Goal: Answer question/provide support: Share knowledge or assist other users

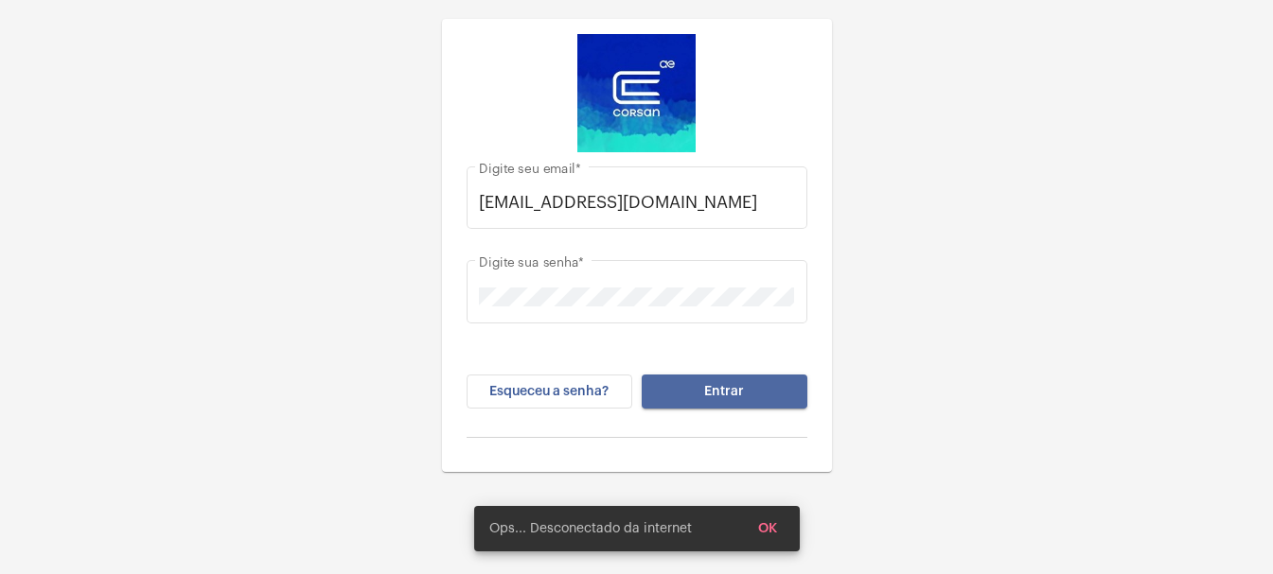
click at [718, 392] on span "Entrar" at bounding box center [724, 391] width 40 height 13
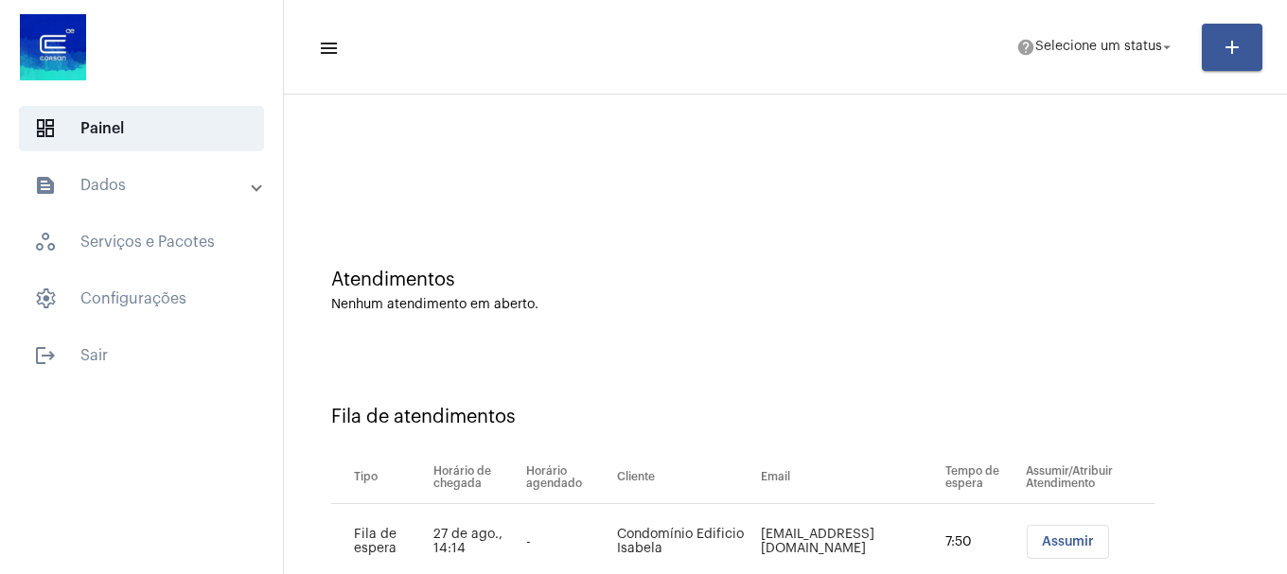
scroll to position [58, 0]
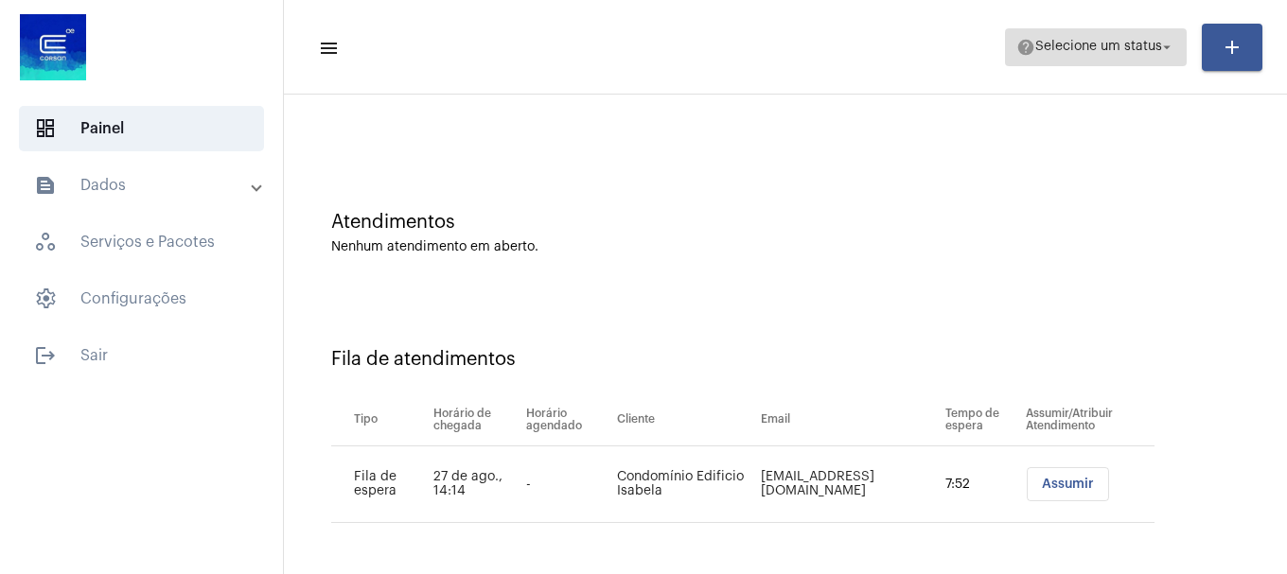
click at [1085, 51] on span "help Selecione um status arrow_drop_down" at bounding box center [1095, 46] width 159 height 34
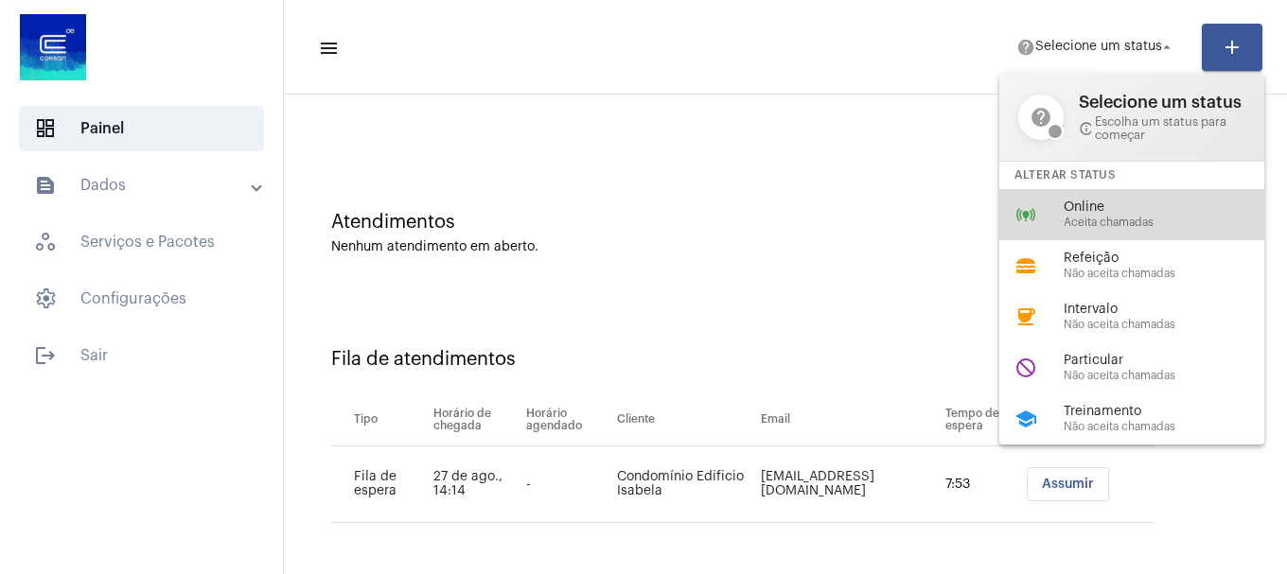
click at [1057, 218] on div "online_prediction Online Aceita chamadas" at bounding box center [1146, 214] width 295 height 51
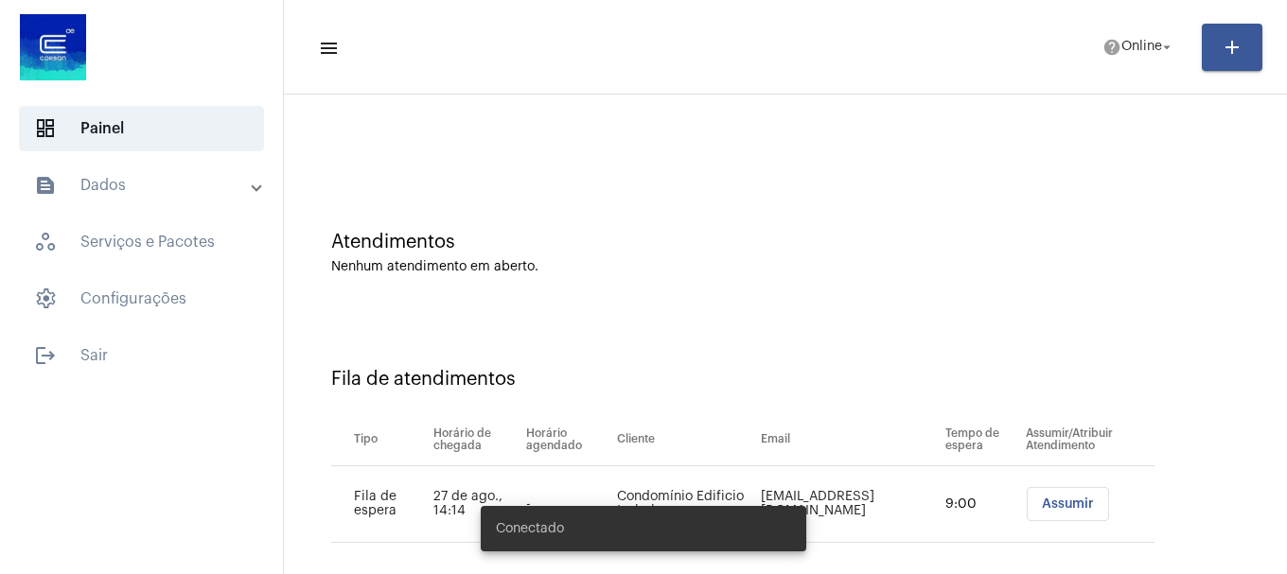
scroll to position [58, 0]
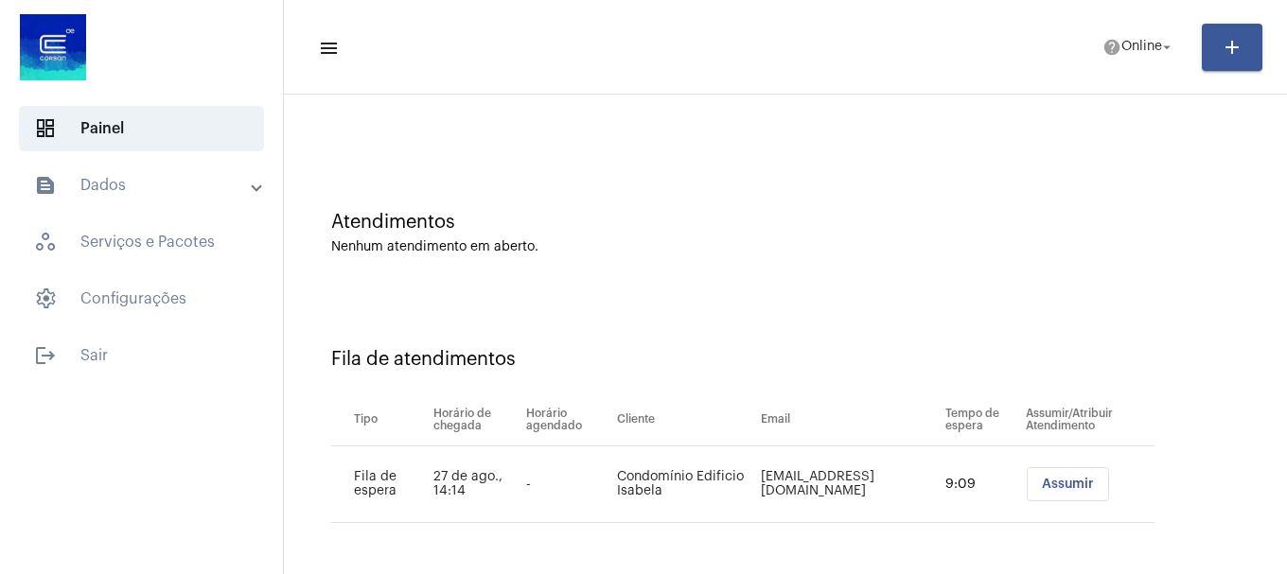
click at [1052, 485] on span "Assumir" at bounding box center [1068, 484] width 52 height 13
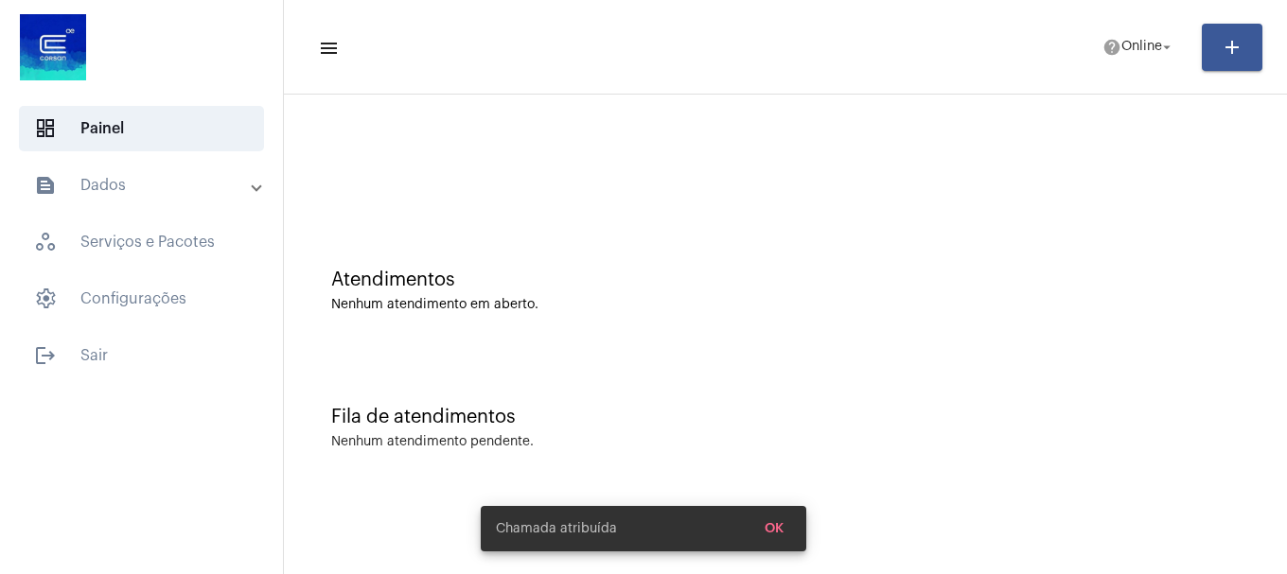
scroll to position [0, 0]
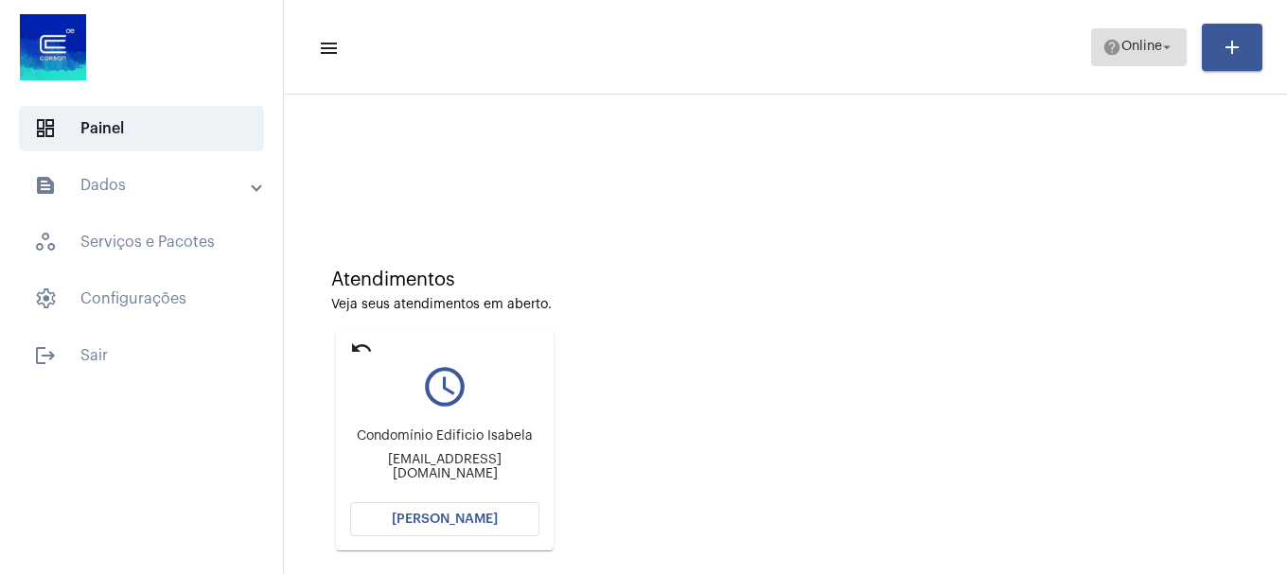
click at [1091, 54] on button "help Online arrow_drop_down" at bounding box center [1139, 47] width 96 height 38
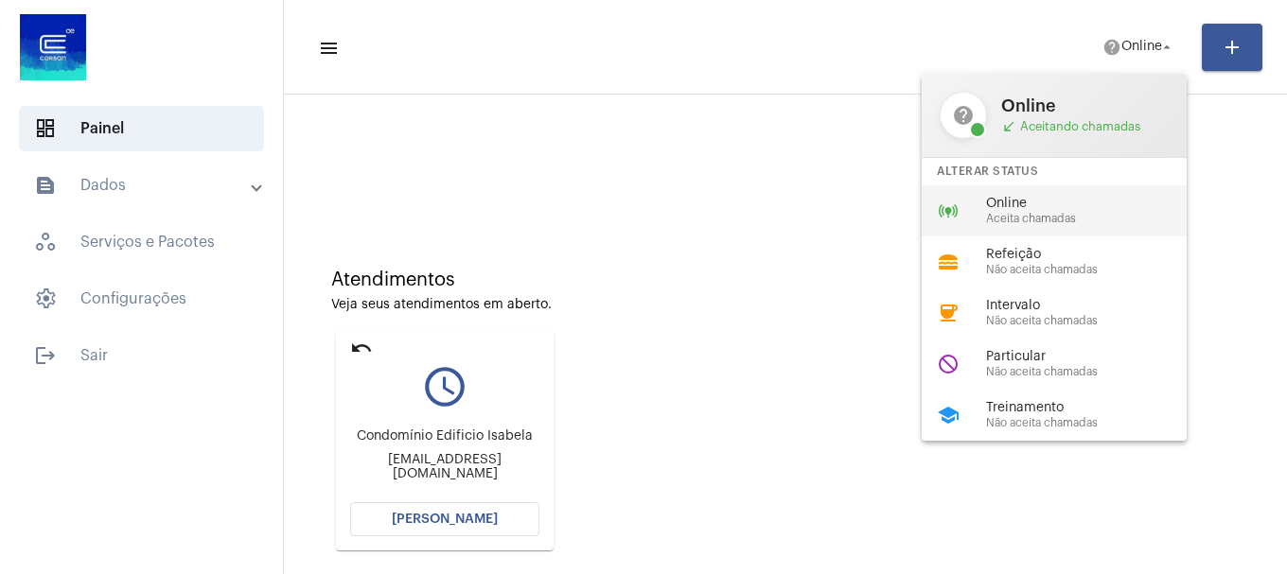
click at [1063, 200] on span "Online" at bounding box center [1094, 204] width 216 height 14
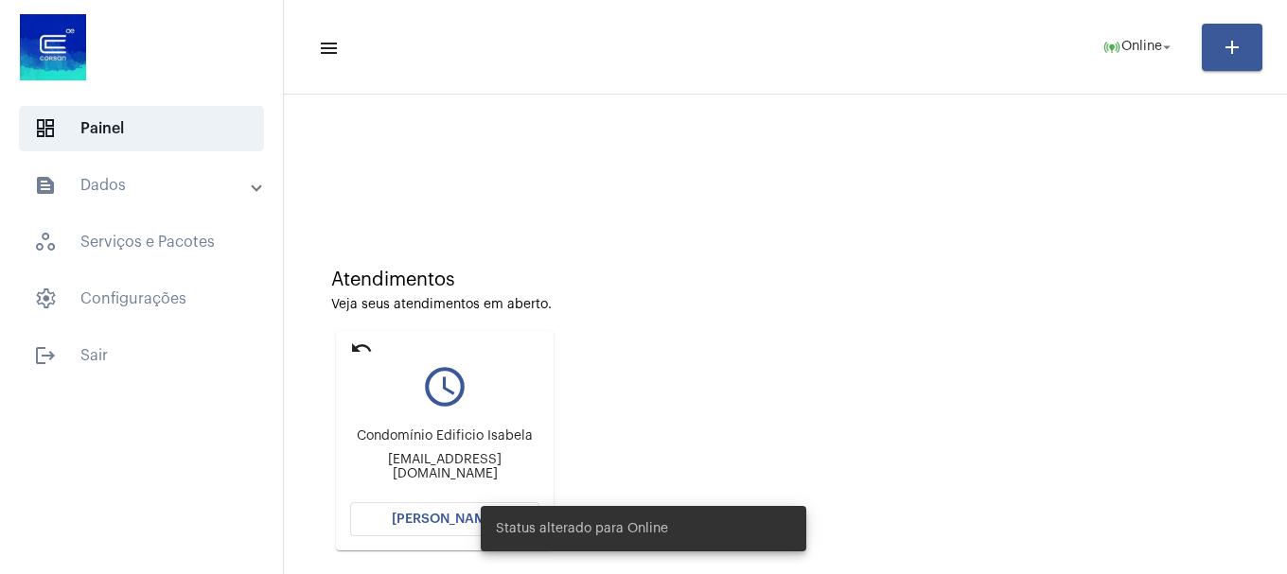
click at [516, 526] on span "Status alterado para Online" at bounding box center [582, 529] width 172 height 19
click at [450, 526] on button "[PERSON_NAME]" at bounding box center [444, 520] width 189 height 34
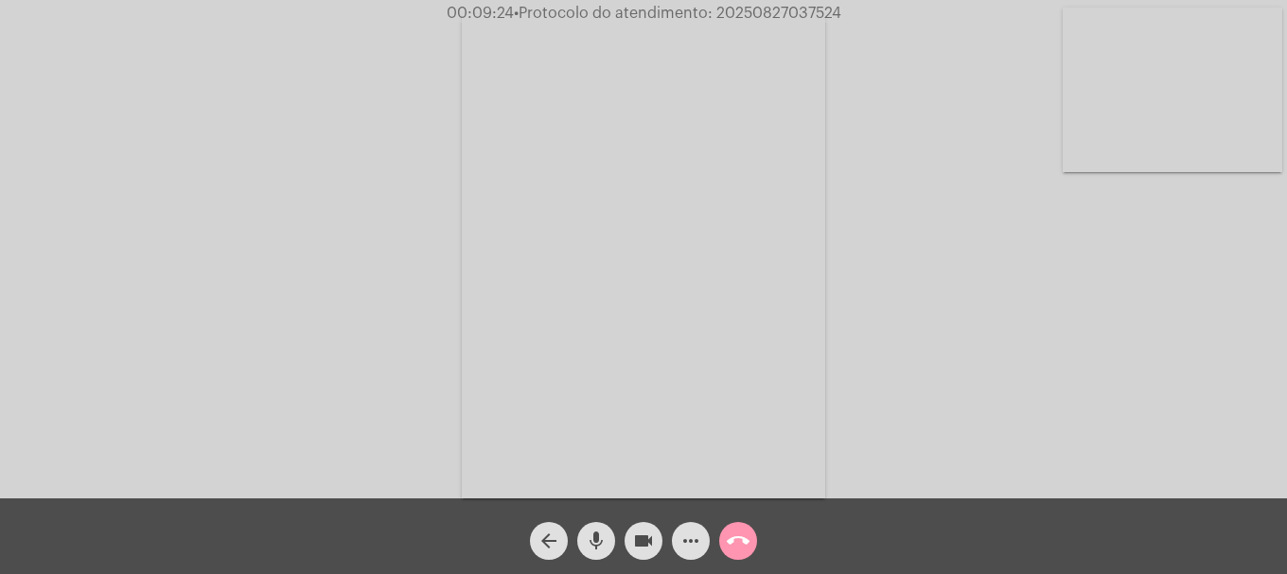
drag, startPoint x: 747, startPoint y: 566, endPoint x: 732, endPoint y: 538, distance: 32.2
click at [737, 545] on div "arrow_back mic videocam more_horiz call_end" at bounding box center [643, 537] width 1287 height 76
click at [731, 538] on mat-icon "call_end" at bounding box center [738, 541] width 23 height 23
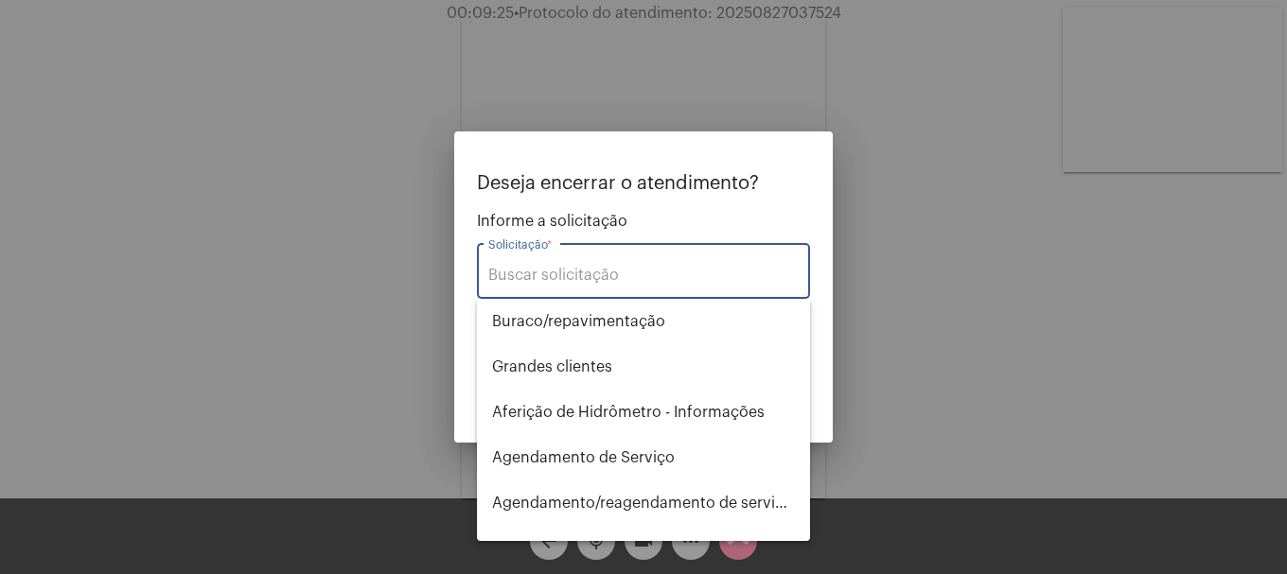
click at [608, 267] on input "Solicitação *" at bounding box center [643, 275] width 310 height 17
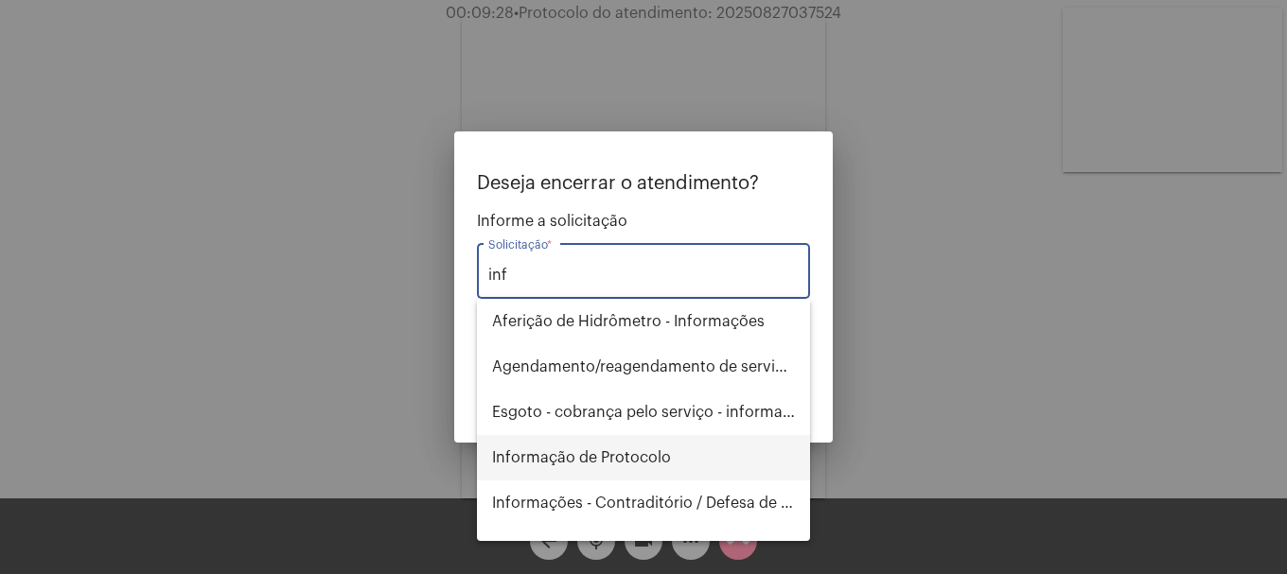
click at [545, 435] on span "Informação de Protocolo" at bounding box center [643, 457] width 303 height 45
type input "Informação de Protocolo"
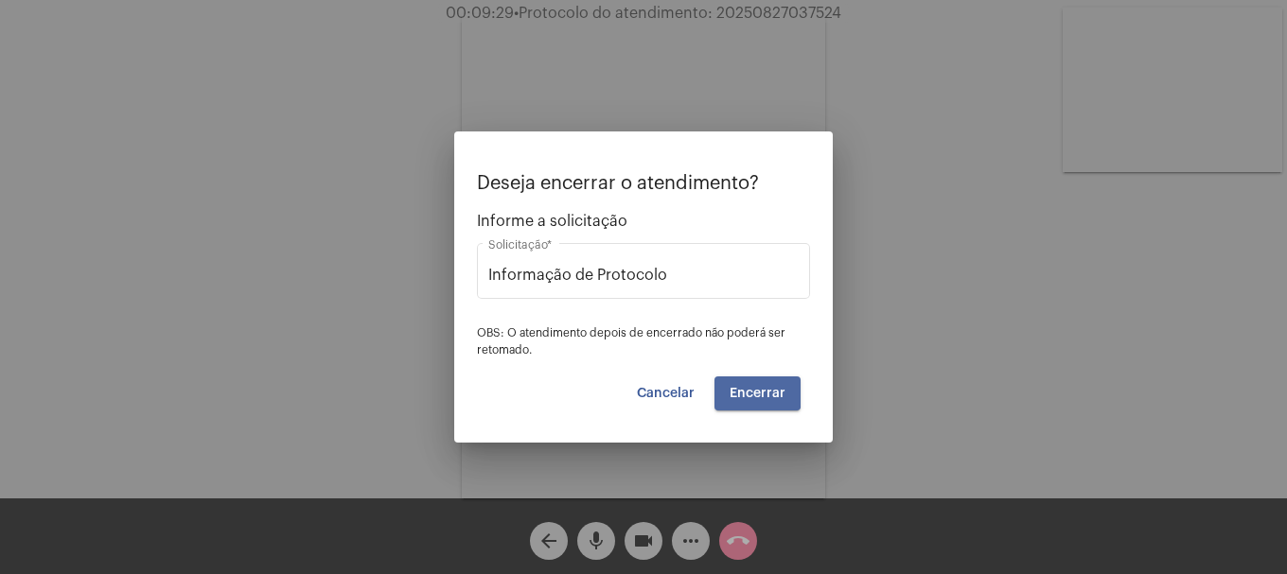
click at [727, 385] on button "Encerrar" at bounding box center [757, 394] width 86 height 34
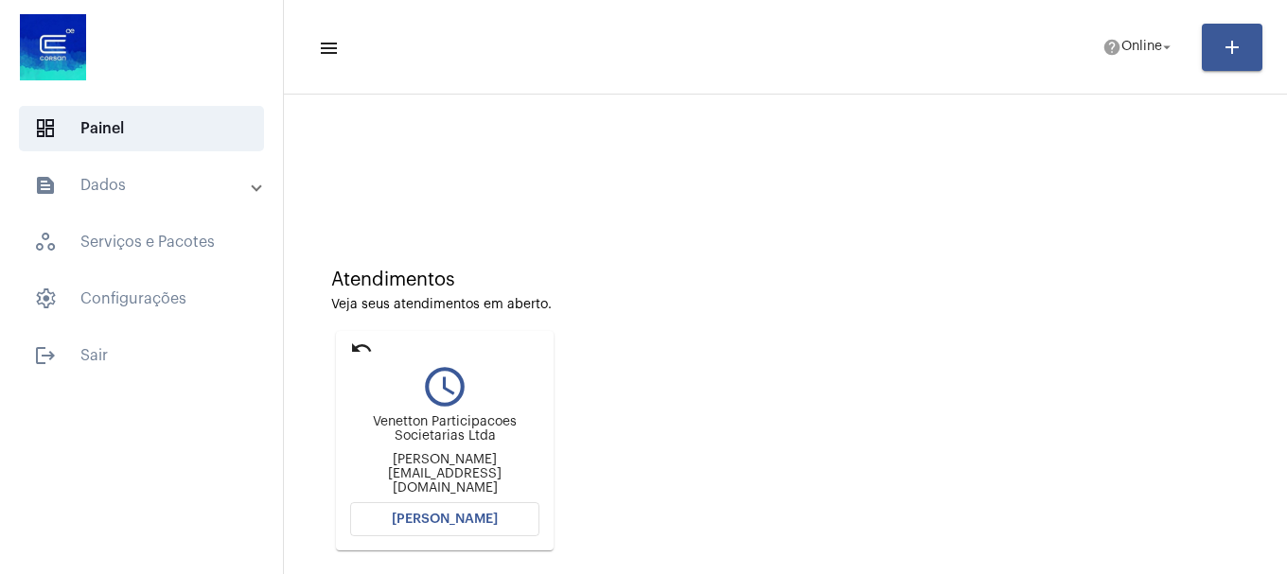
click at [435, 535] on button "[PERSON_NAME]" at bounding box center [444, 520] width 189 height 34
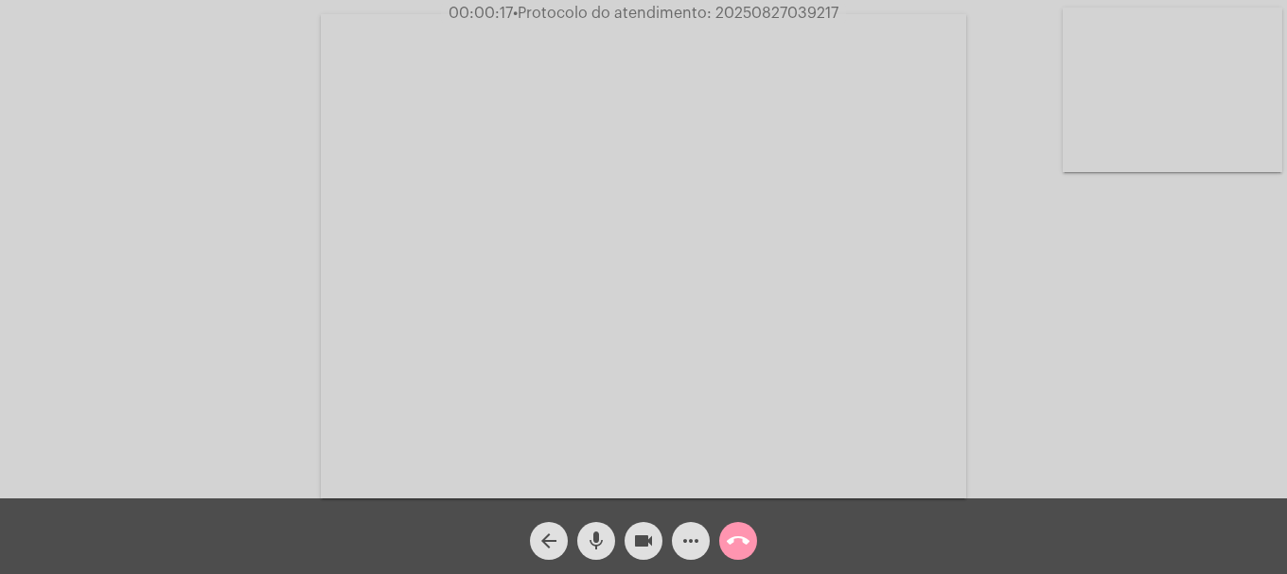
click at [1242, 63] on video at bounding box center [1173, 90] width 220 height 165
click at [630, 539] on button "videocam" at bounding box center [644, 541] width 38 height 38
click at [605, 548] on mat-icon "mic" at bounding box center [596, 541] width 23 height 23
click at [596, 550] on mat-icon "mic_off" at bounding box center [596, 541] width 23 height 23
click at [591, 543] on mat-icon "mic" at bounding box center [596, 541] width 23 height 23
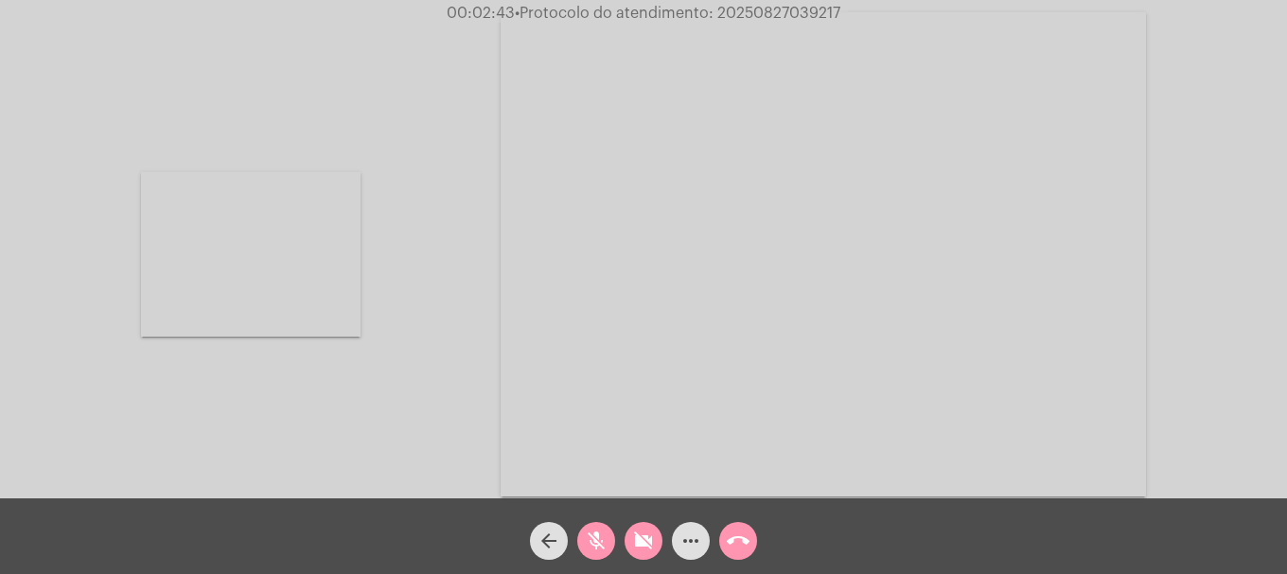
click at [632, 539] on mat-icon "videocam_off" at bounding box center [643, 541] width 23 height 23
click at [605, 540] on mat-icon "mic_off" at bounding box center [596, 541] width 23 height 23
click at [684, 550] on mat-icon "more_horiz" at bounding box center [690, 541] width 23 height 23
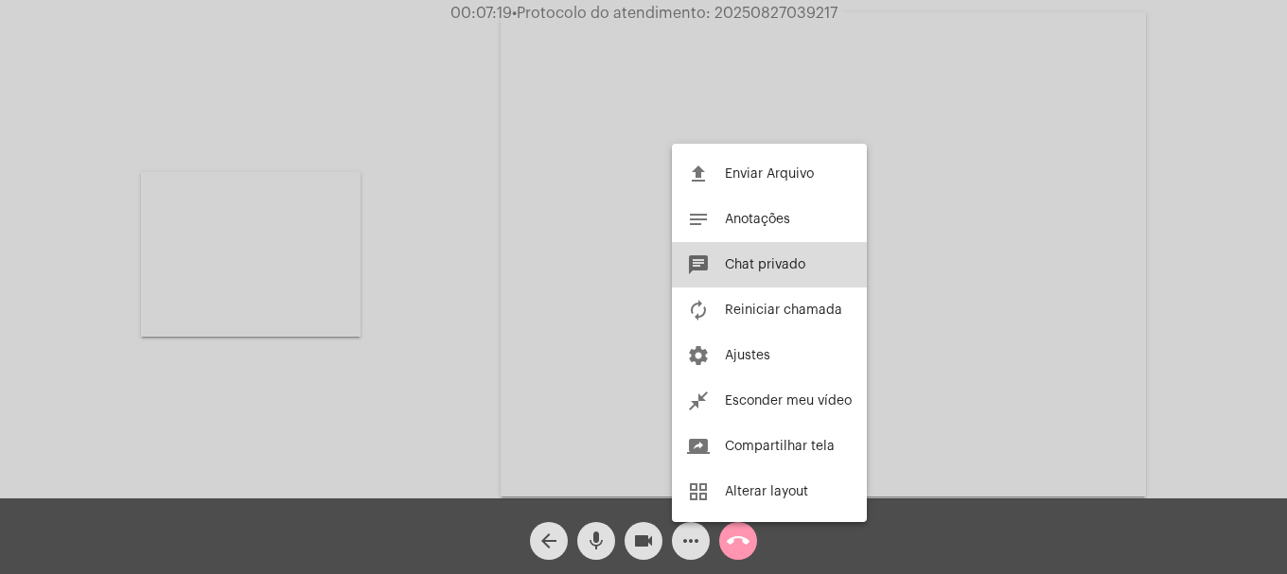
click at [729, 274] on button "chat Chat privado" at bounding box center [769, 264] width 195 height 45
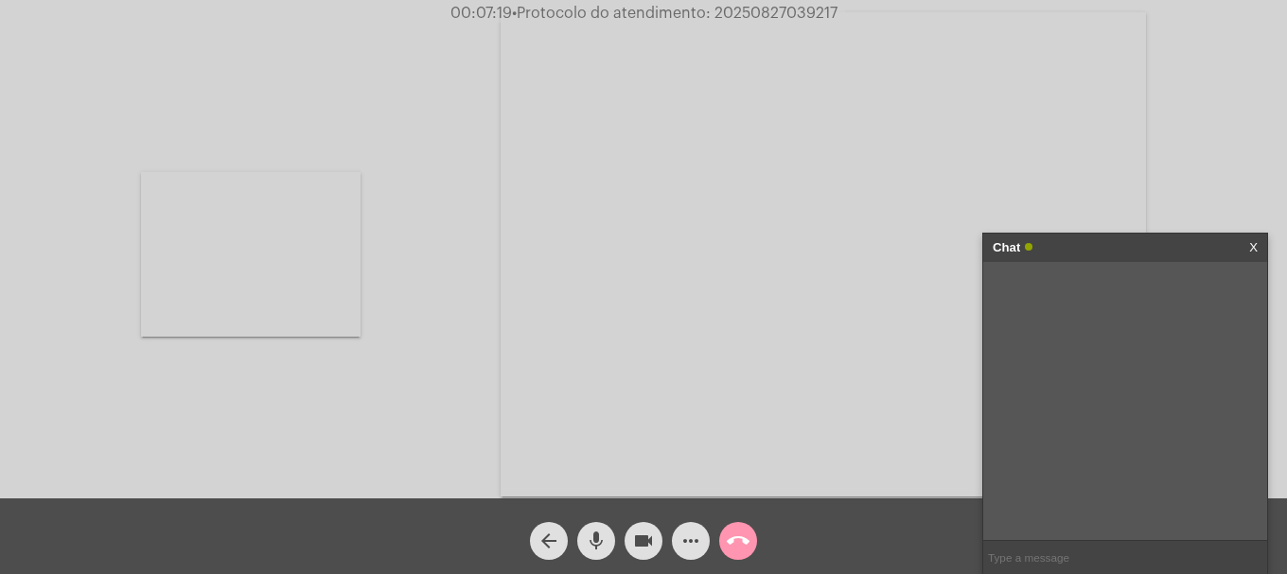
click at [1014, 561] on input "text" at bounding box center [1125, 557] width 284 height 33
paste input "[PERSON_NAME][EMAIL_ADDRESS][DOMAIN_NAME]"
type input "[PERSON_NAME][EMAIL_ADDRESS][DOMAIN_NAME]"
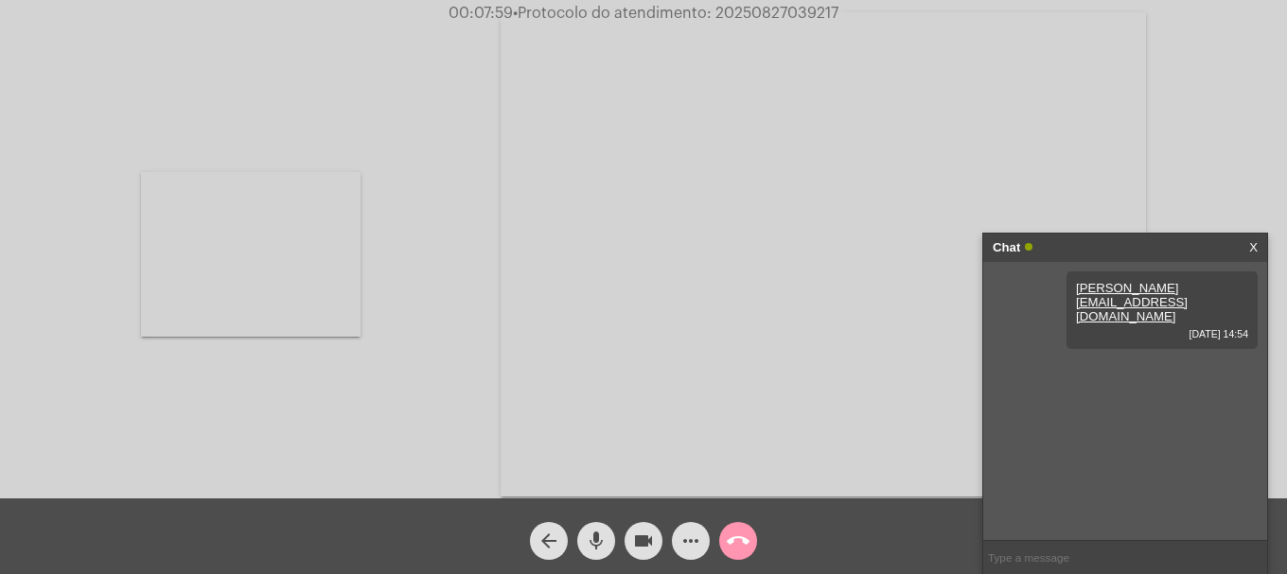
drag, startPoint x: 768, startPoint y: 22, endPoint x: 772, endPoint y: 12, distance: 10.2
click at [770, 17] on span "00:07:59 • Protocolo do atendimento: 20250827039217" at bounding box center [643, 13] width 405 height 19
click at [773, 12] on span "• Protocolo do atendimento: 20250827039217" at bounding box center [676, 13] width 326 height 15
copy span "20250827039217"
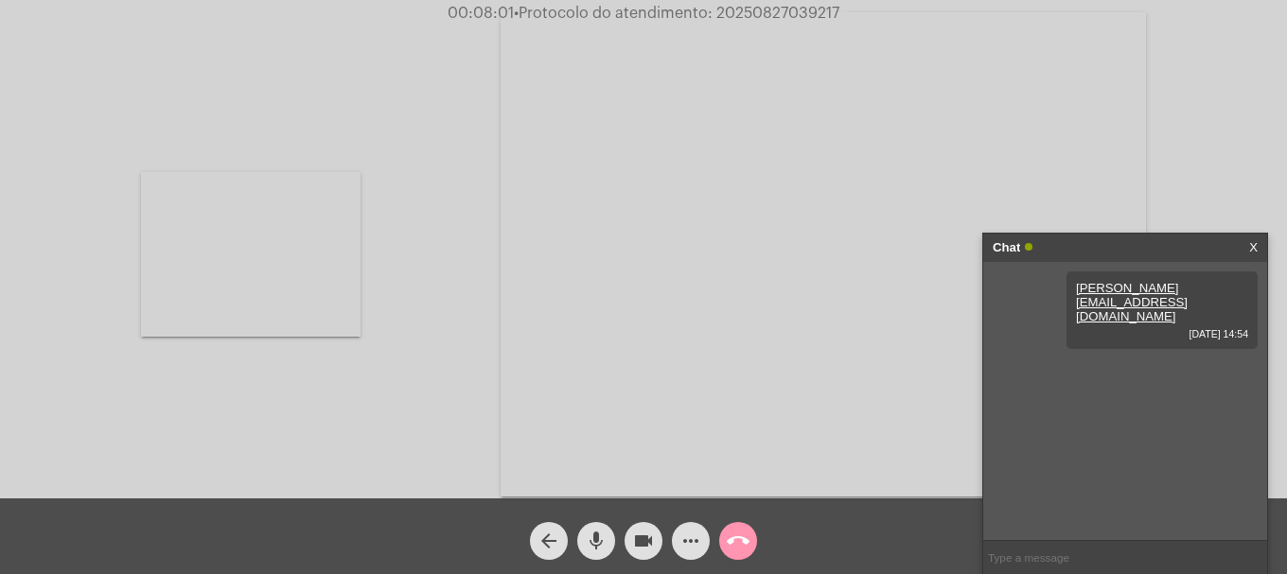
click at [1056, 548] on input "text" at bounding box center [1125, 557] width 284 height 33
paste input "20250827039217"
type input "20250827039217"
click at [748, 538] on mat-icon "call_end" at bounding box center [738, 541] width 23 height 23
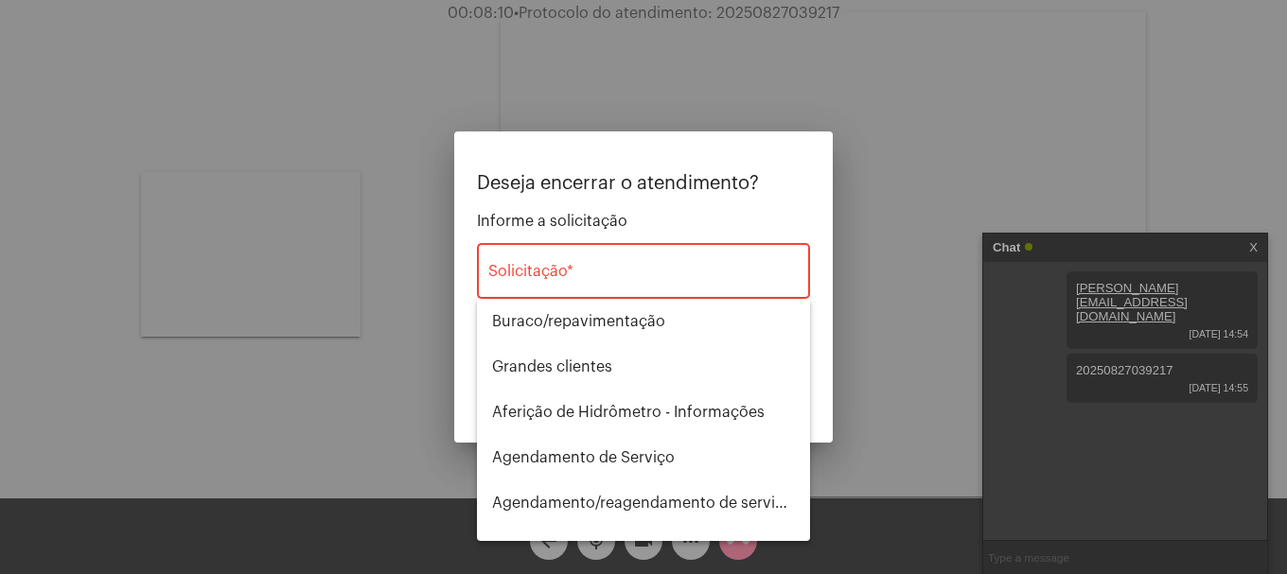
click at [642, 263] on div "Solicitação *" at bounding box center [643, 269] width 310 height 60
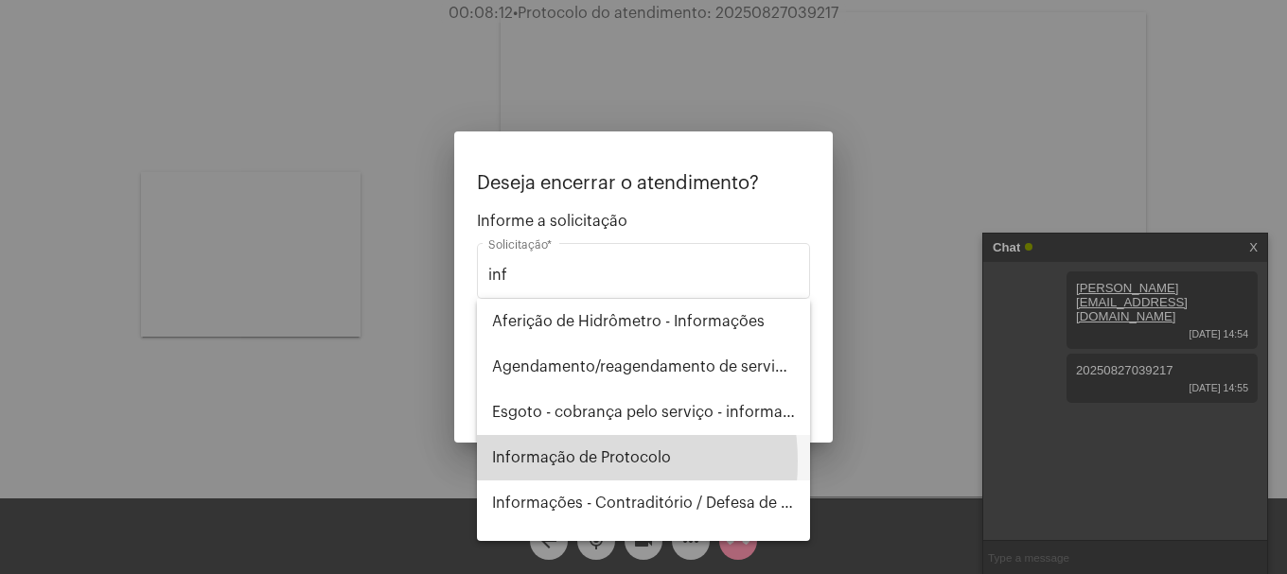
click at [563, 462] on span "Informação de Protocolo" at bounding box center [643, 457] width 303 height 45
type input "Informação de Protocolo"
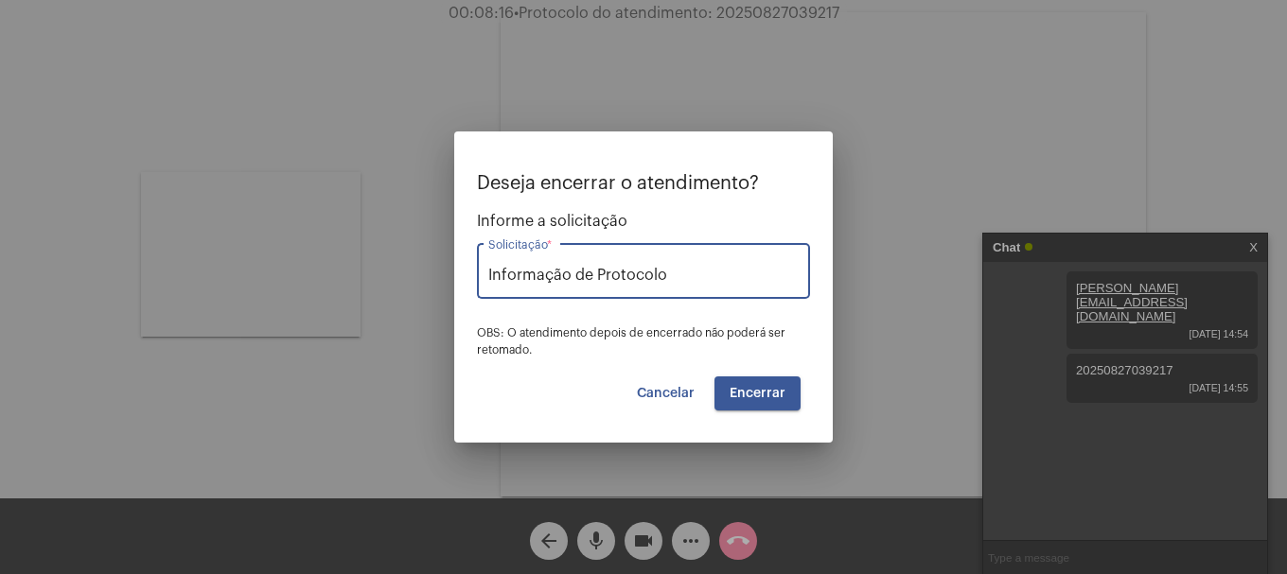
click at [780, 399] on span "Encerrar" at bounding box center [758, 393] width 56 height 13
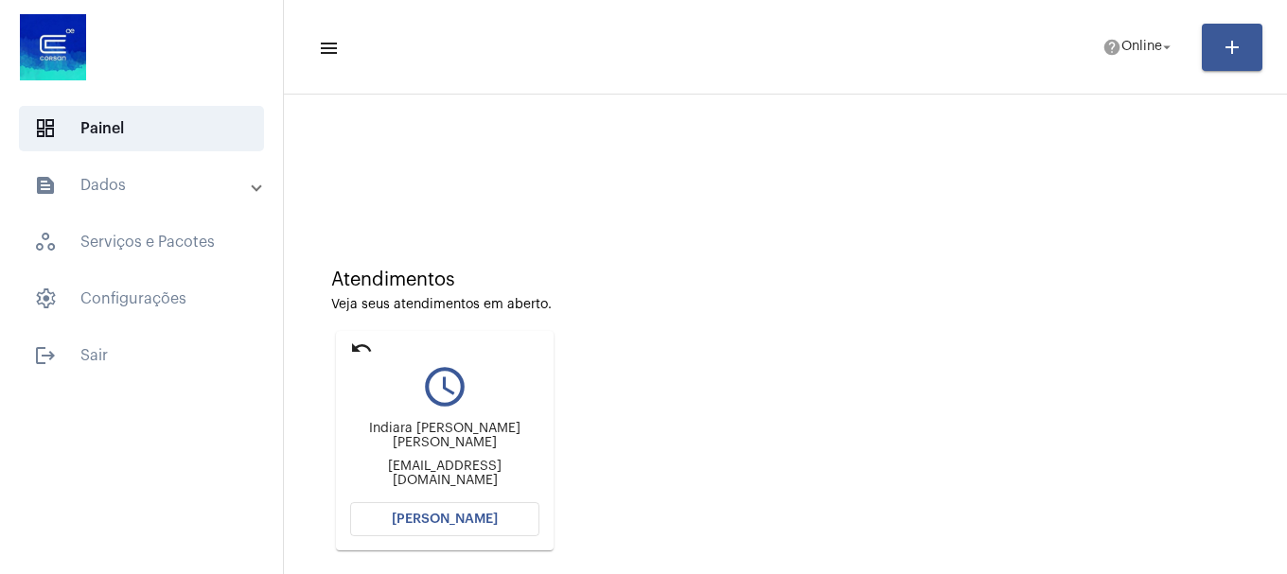
scroll to position [284, 0]
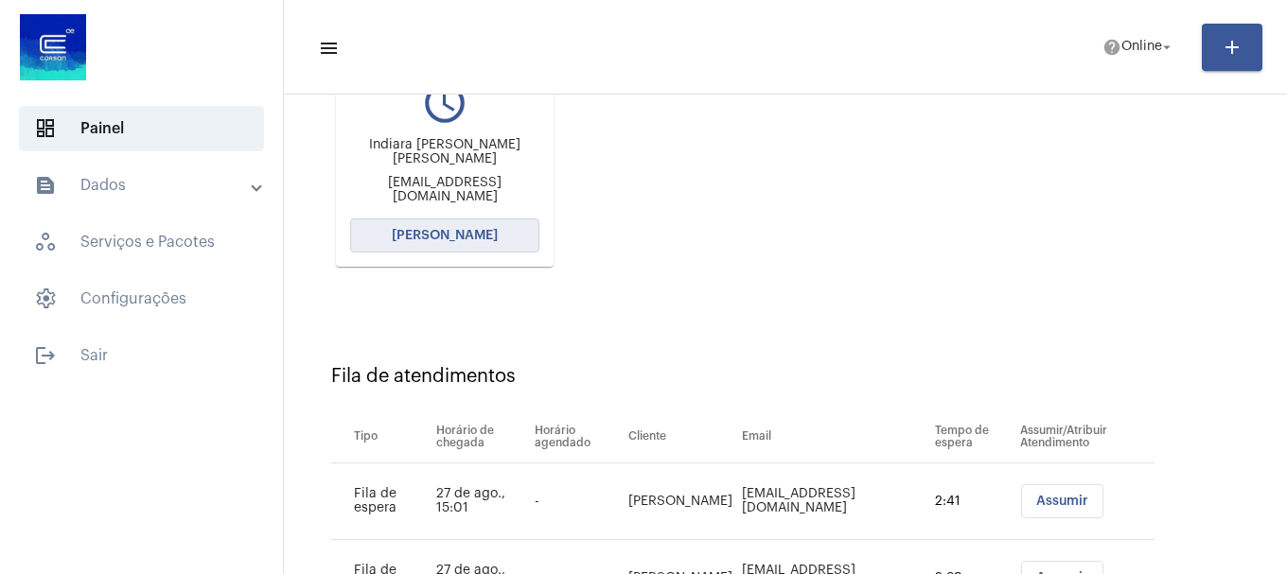
click at [451, 233] on span "[PERSON_NAME]" at bounding box center [445, 235] width 106 height 13
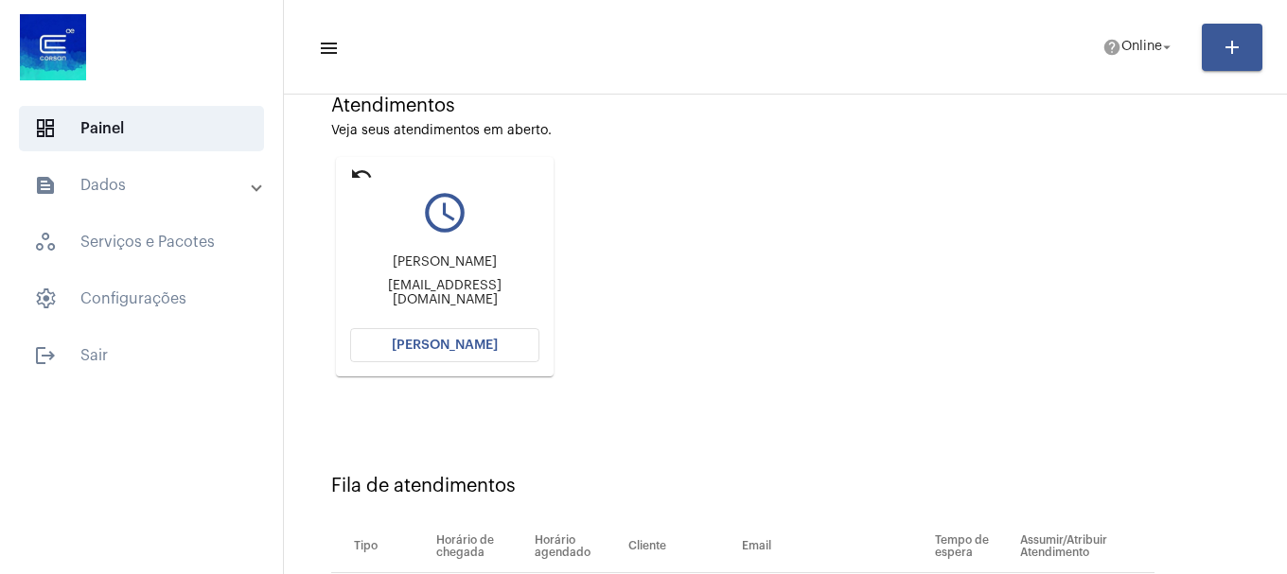
scroll to position [17, 0]
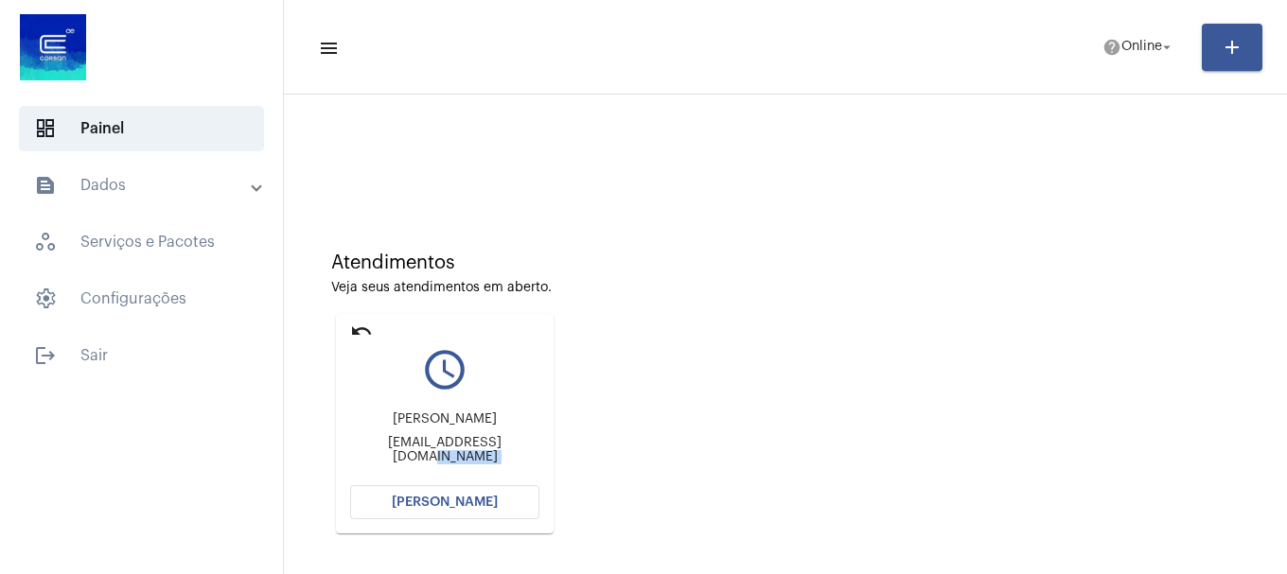
click at [471, 505] on body "dashboard Painel text_snippet_outlined Dados history_outlined Histórico schedul…" at bounding box center [643, 287] width 1287 height 574
click at [471, 505] on span "[PERSON_NAME]" at bounding box center [445, 502] width 106 height 13
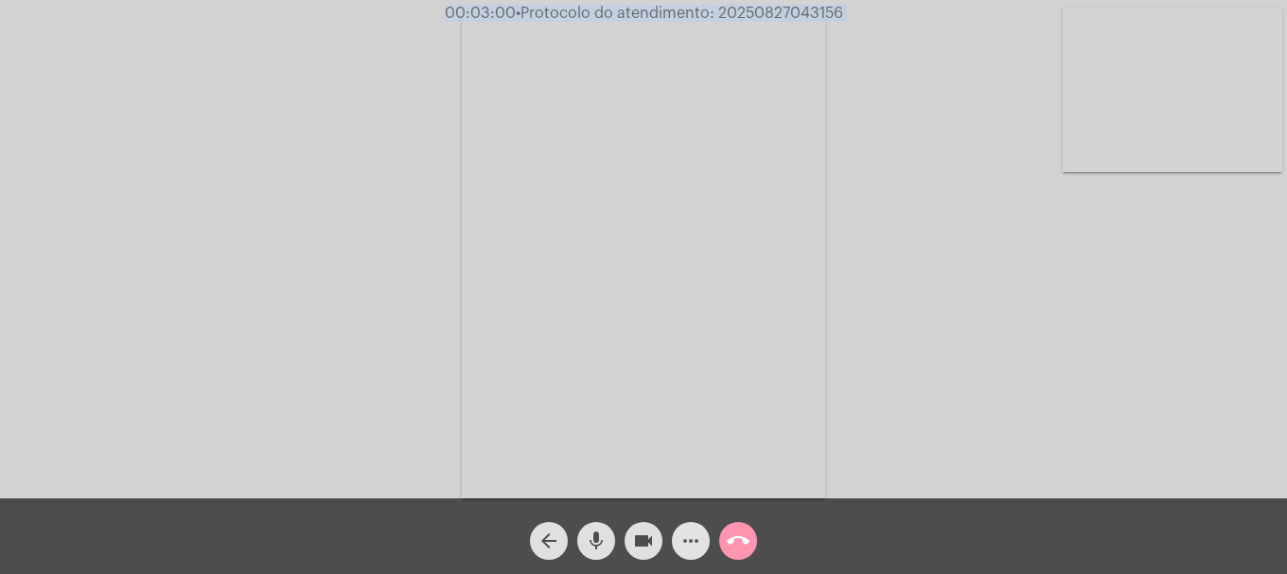
click at [693, 548] on mat-icon "more_horiz" at bounding box center [690, 541] width 23 height 23
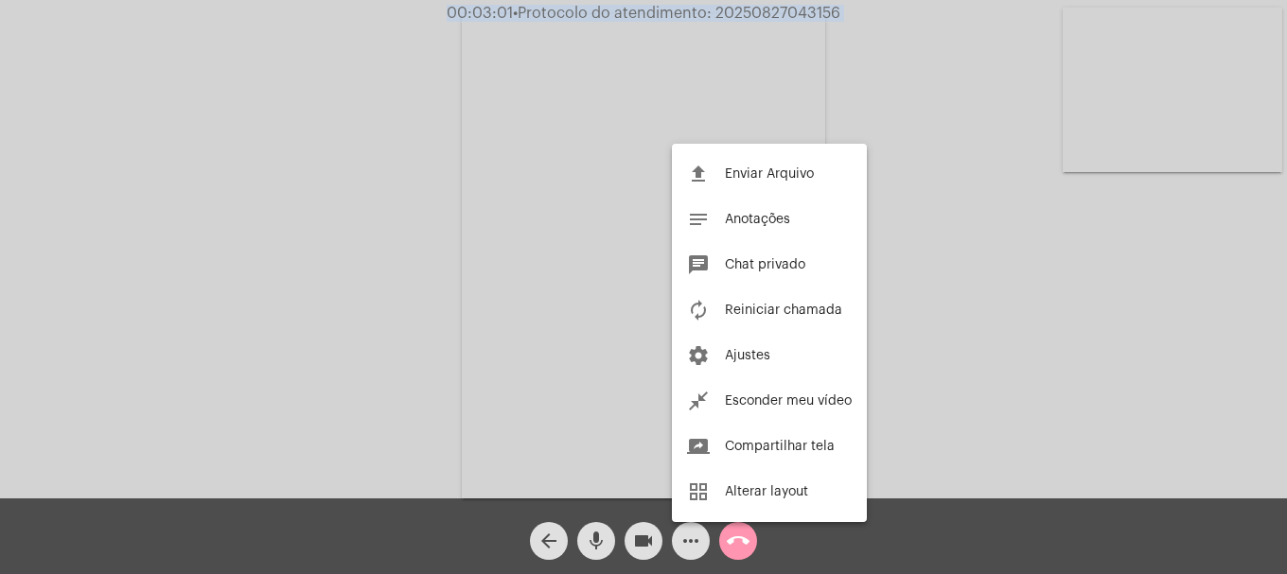
click at [693, 548] on div at bounding box center [643, 287] width 1287 height 574
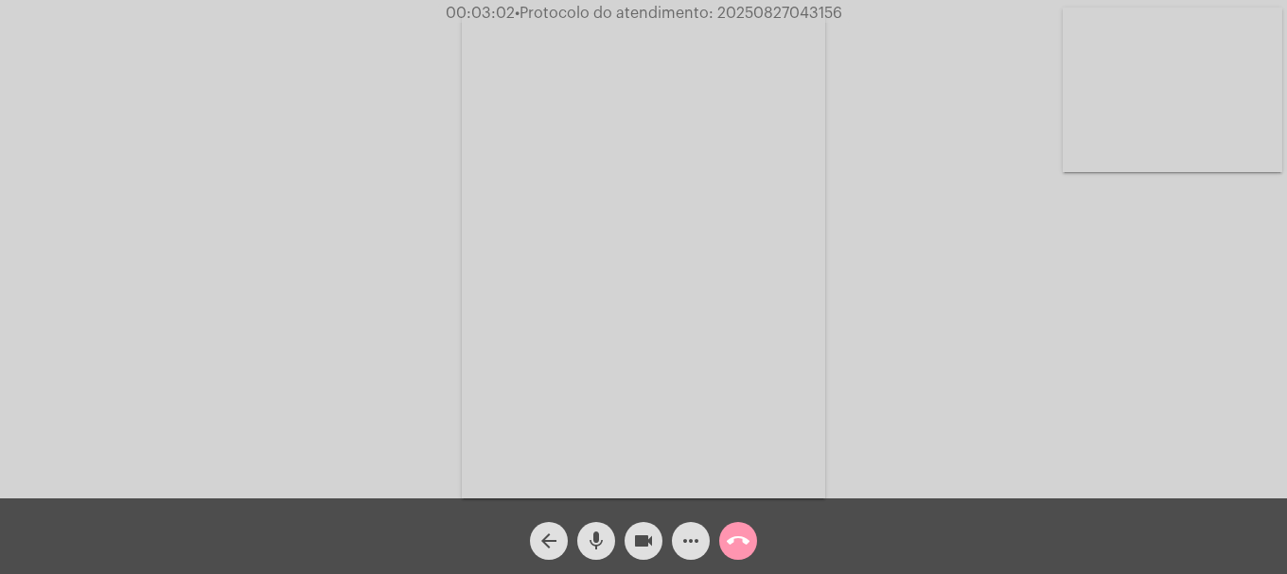
click at [693, 548] on mat-icon "more_horiz" at bounding box center [690, 541] width 23 height 23
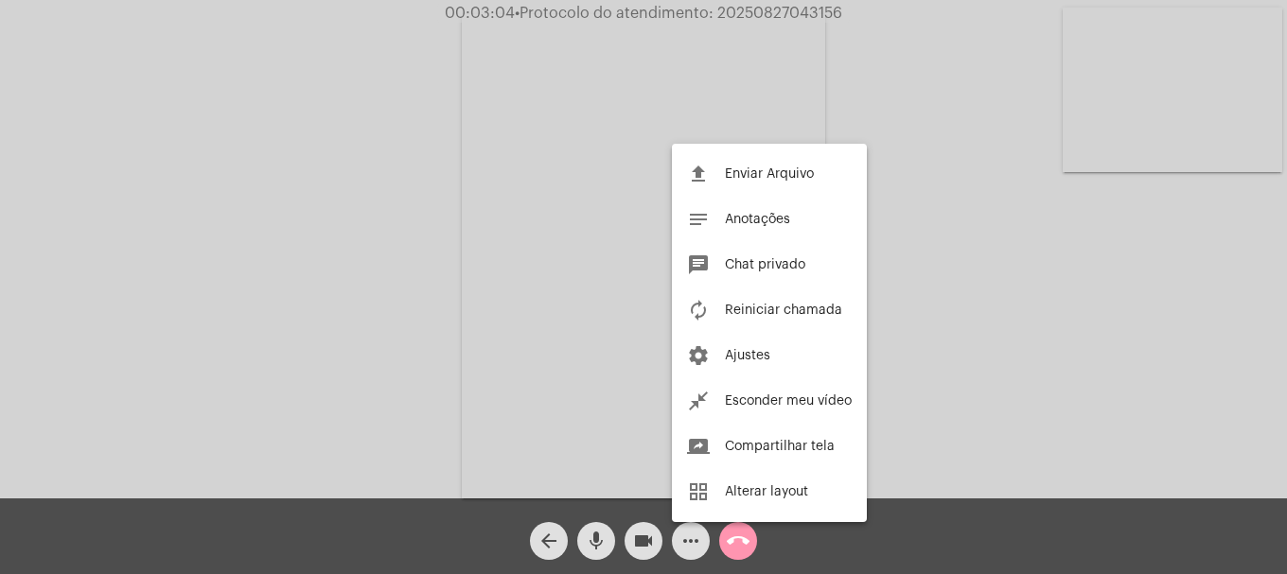
click at [686, 544] on div at bounding box center [643, 287] width 1287 height 574
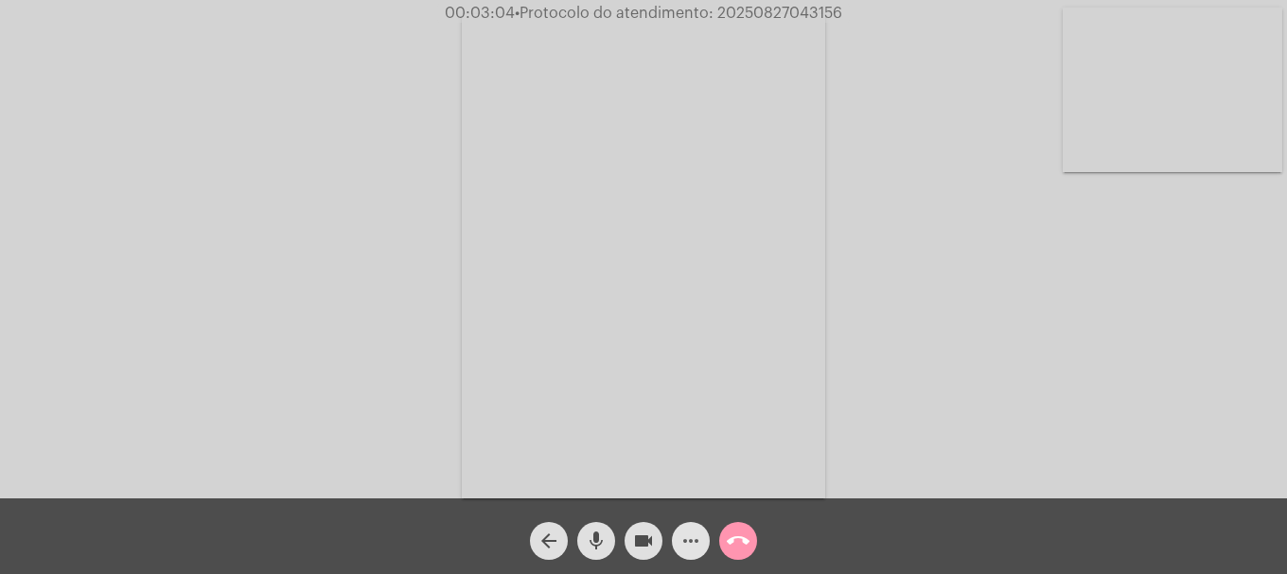
click at [686, 544] on mat-icon "more_horiz" at bounding box center [690, 541] width 23 height 23
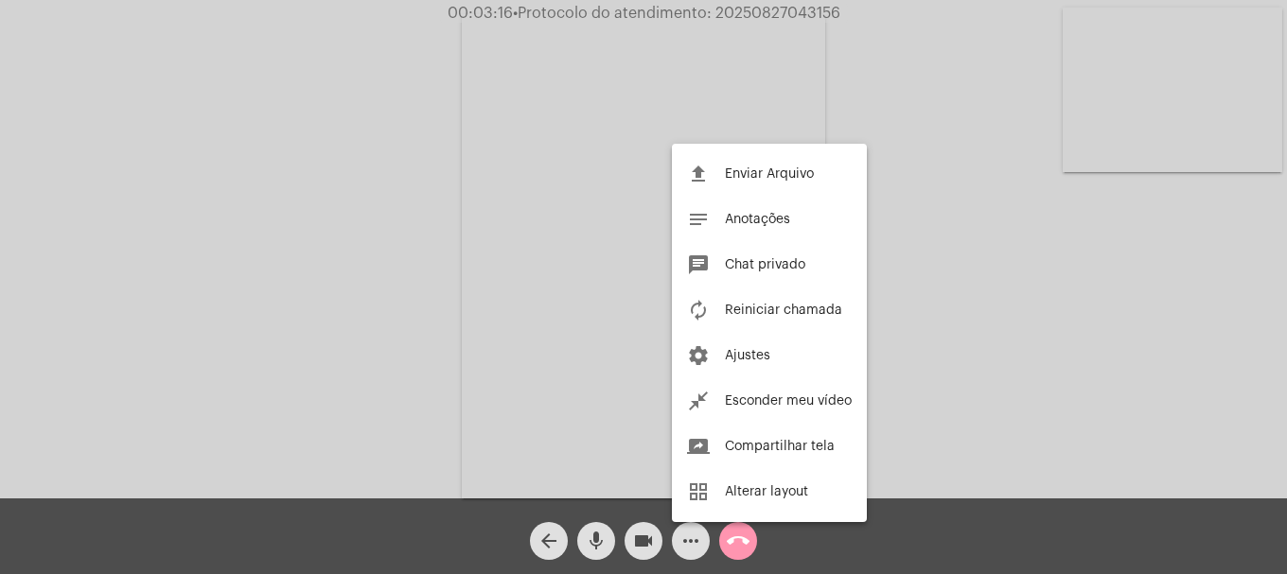
click at [914, 394] on div at bounding box center [643, 287] width 1287 height 574
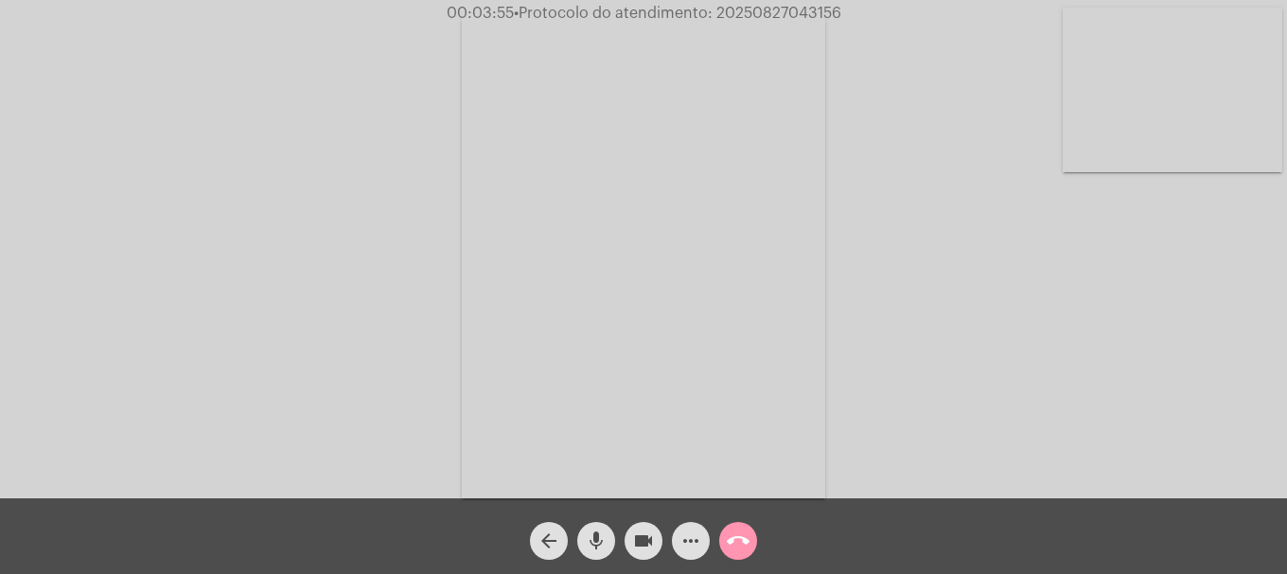
click at [606, 541] on mat-icon "mic" at bounding box center [596, 541] width 23 height 23
click at [610, 544] on button "mic_off" at bounding box center [596, 541] width 38 height 38
click at [610, 544] on button "mic" at bounding box center [596, 541] width 38 height 38
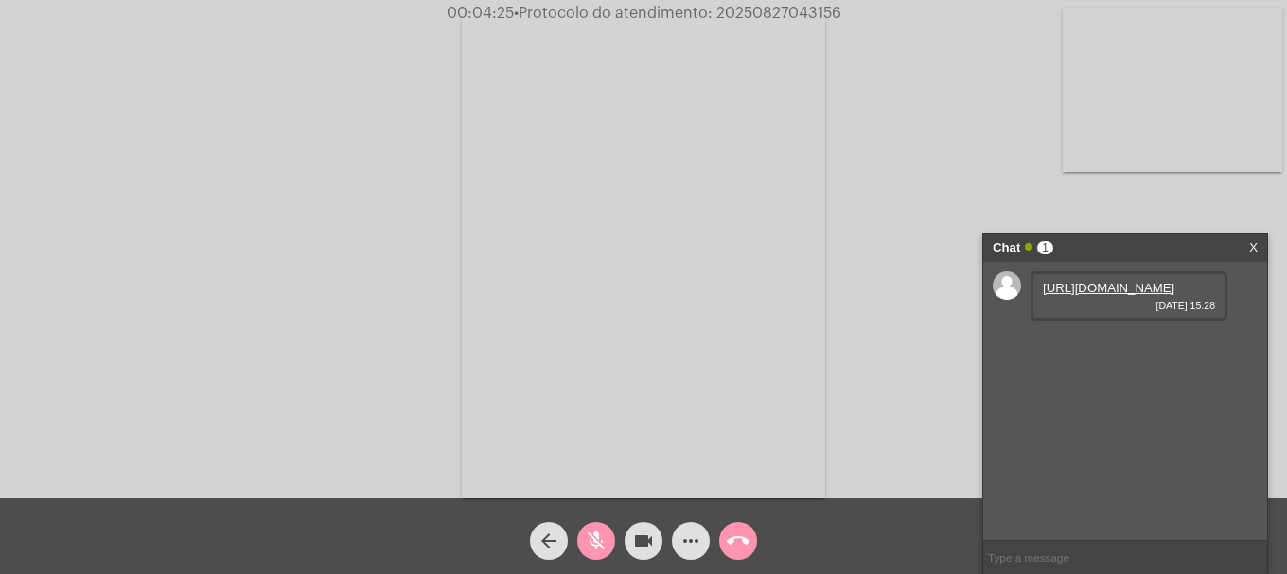
click at [610, 544] on button "mic_off" at bounding box center [596, 541] width 38 height 38
click at [1137, 292] on link "https://neft-transfer-bucket.s3.amazonaws.com/temp-1048f230-db9b-c529-1bb4-1355…" at bounding box center [1109, 288] width 132 height 14
click at [1106, 349] on link "https://neft-transfer-bucket.s3.amazonaws.com/temp-c9d2149a-6f00-c5d0-3600-5bbd…" at bounding box center [1109, 342] width 132 height 14
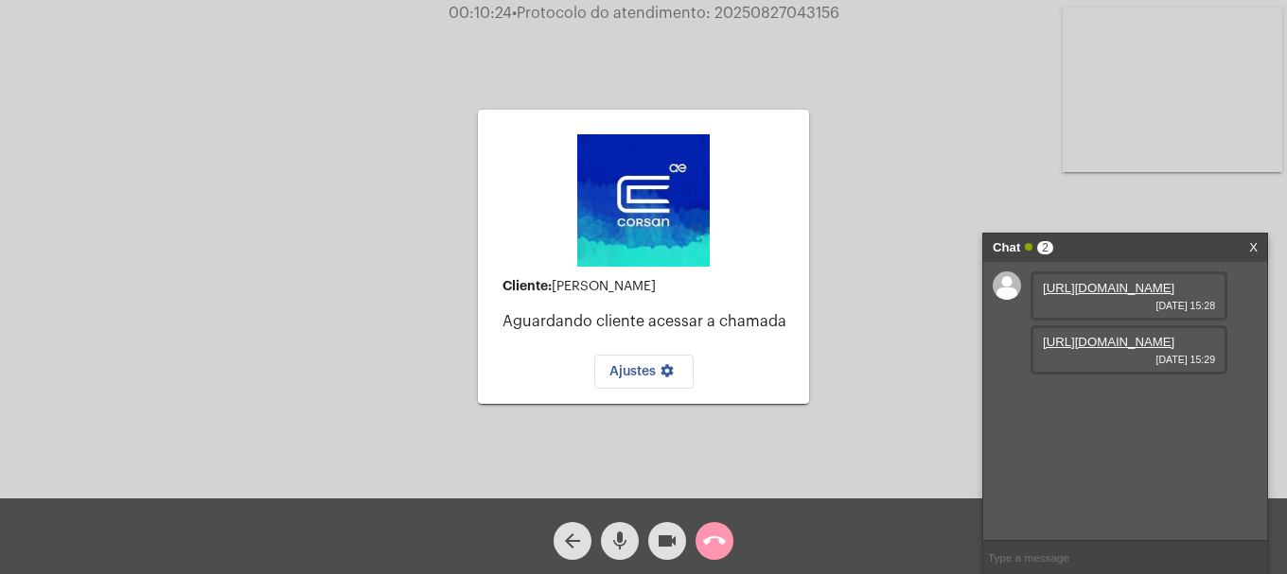
click at [674, 546] on mat-icon "videocam" at bounding box center [667, 541] width 23 height 23
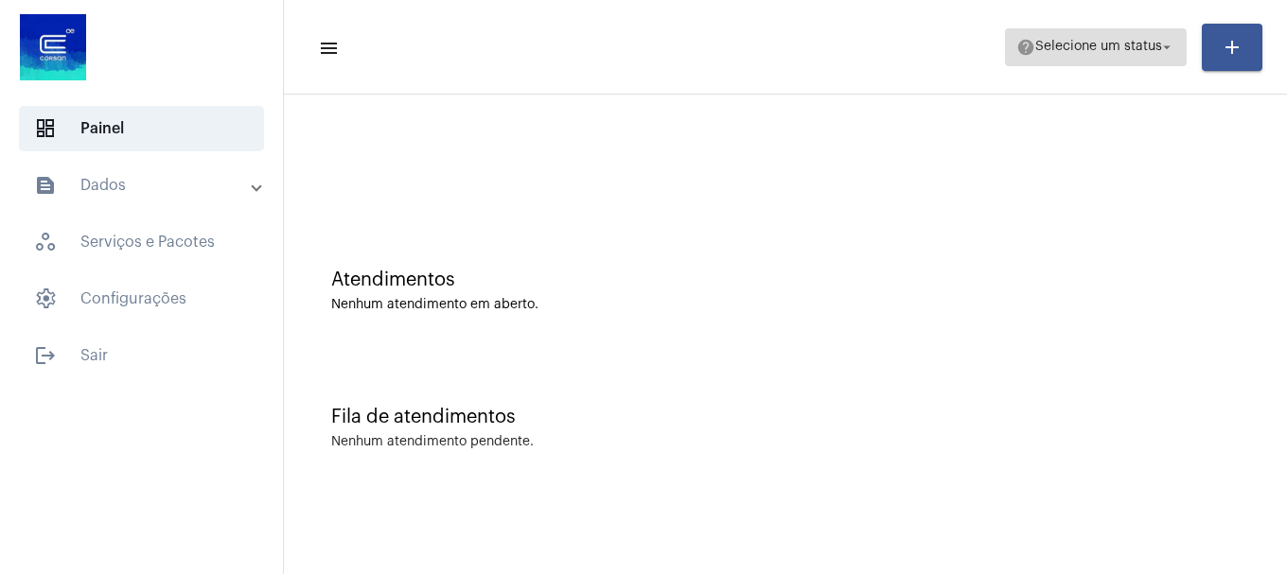
click at [1117, 50] on span "Selecione um status" at bounding box center [1098, 47] width 127 height 13
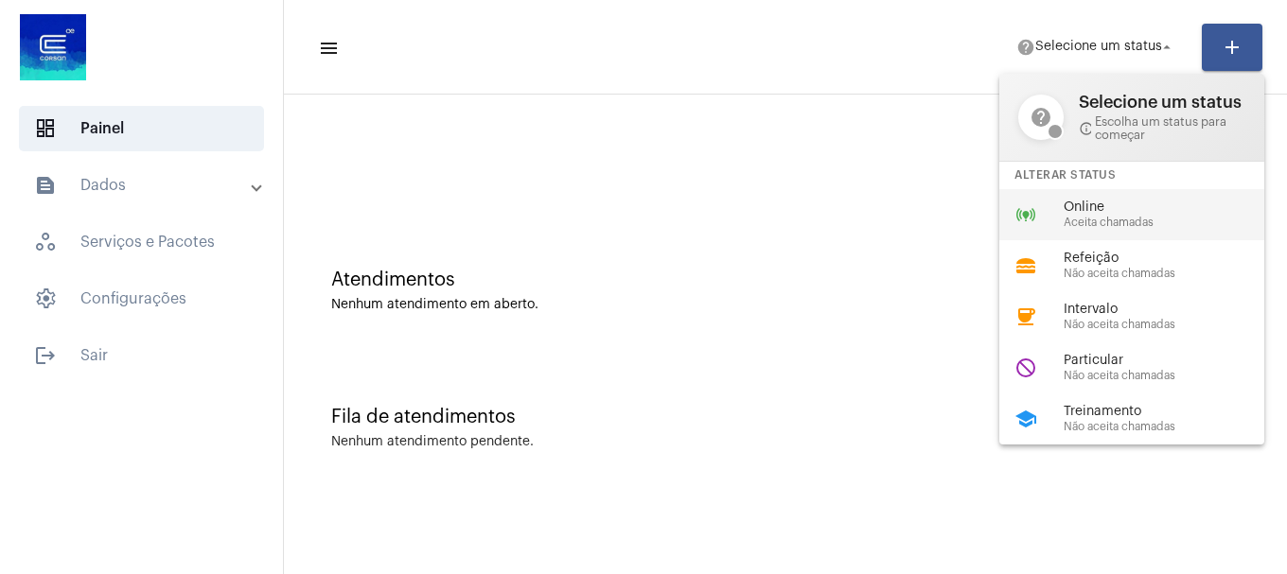
click at [1084, 217] on span "Aceita chamadas" at bounding box center [1172, 223] width 216 height 12
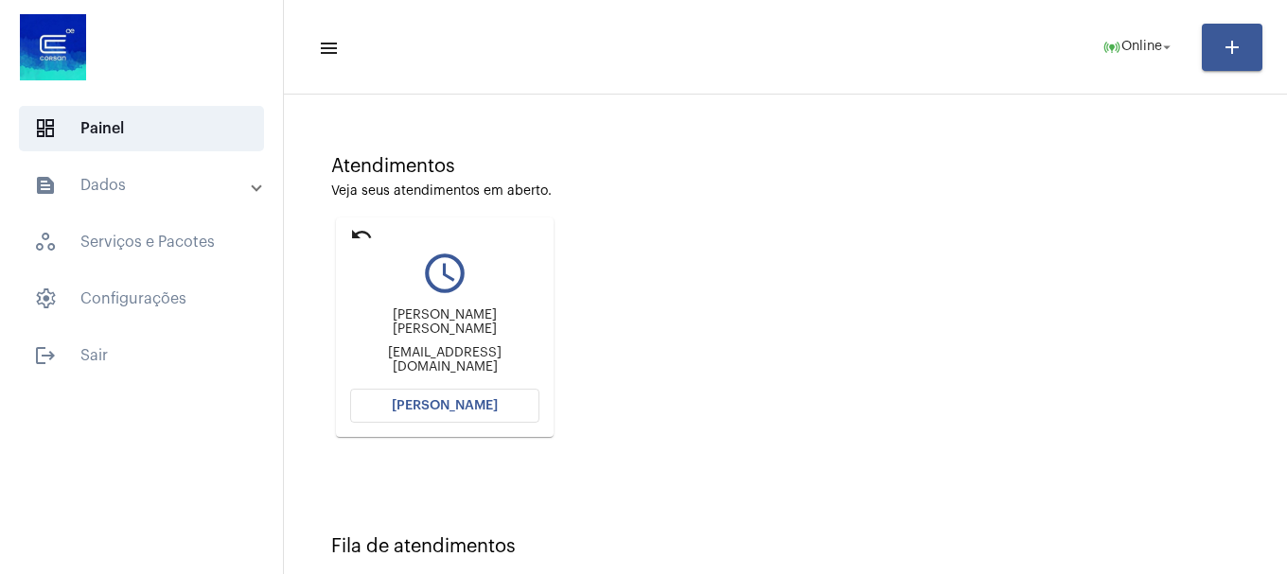
scroll to position [112, 0]
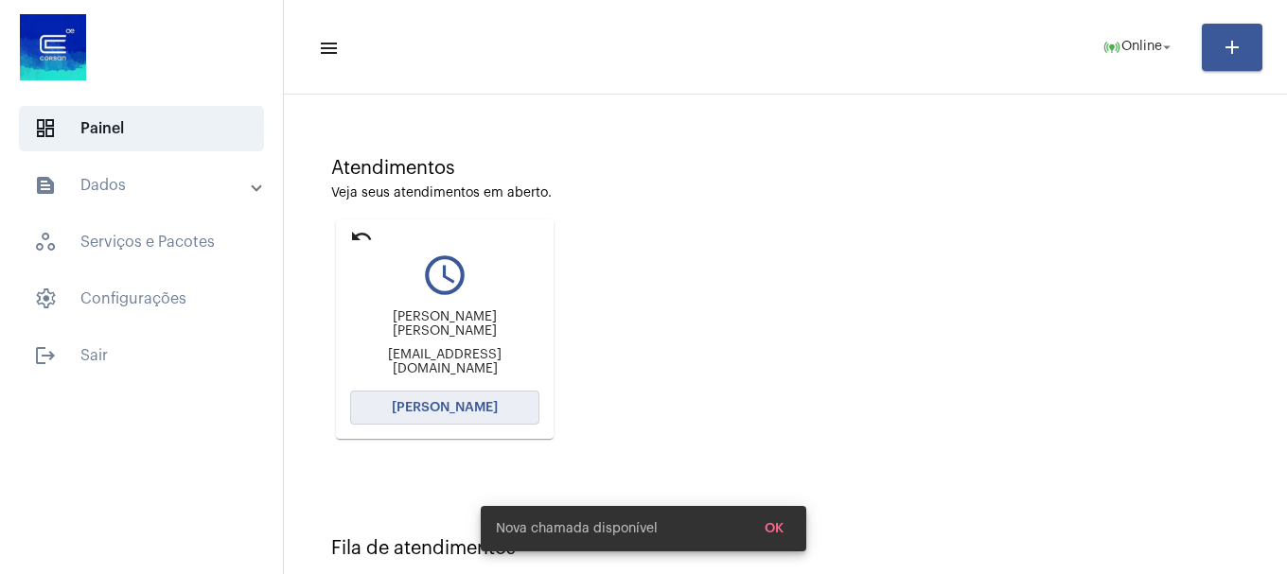
click at [535, 414] on button "[PERSON_NAME]" at bounding box center [444, 408] width 189 height 34
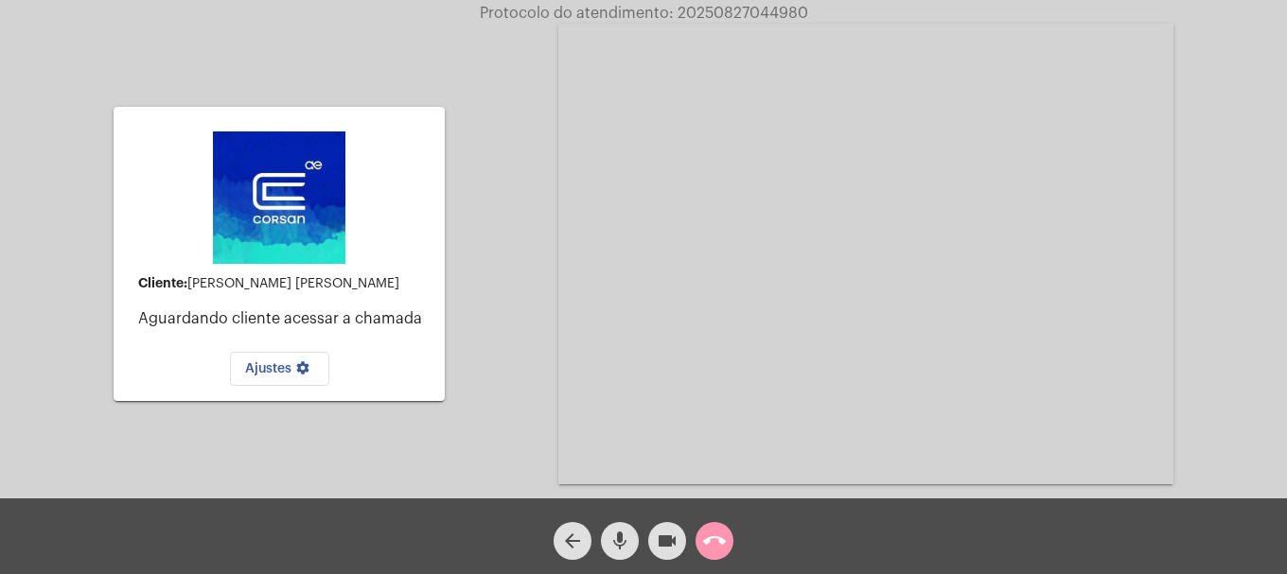
click at [734, 537] on div "call_end" at bounding box center [714, 536] width 47 height 47
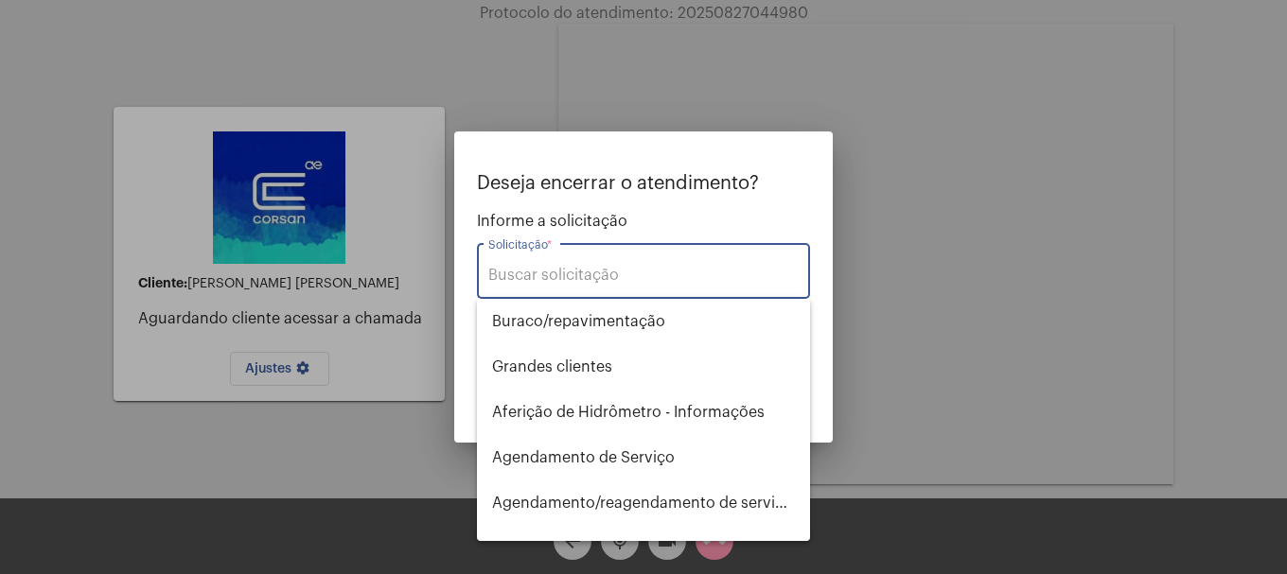
click at [655, 264] on div "Solicitação *" at bounding box center [643, 269] width 310 height 60
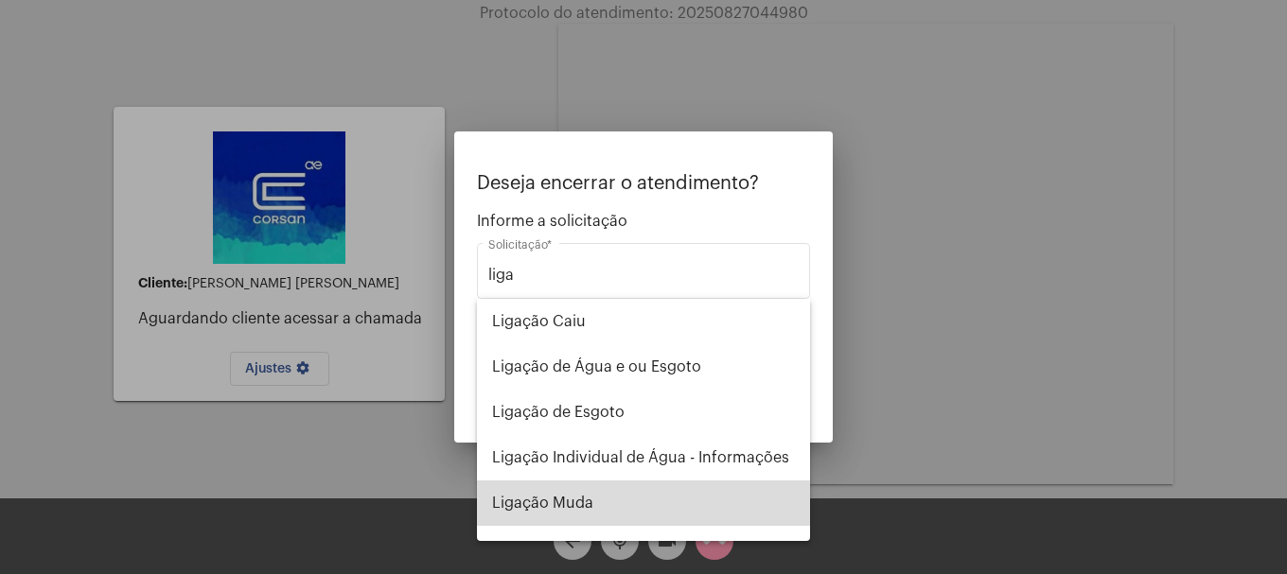
click at [667, 504] on span "Ligação Muda" at bounding box center [643, 503] width 303 height 45
type input "Ligação Muda"
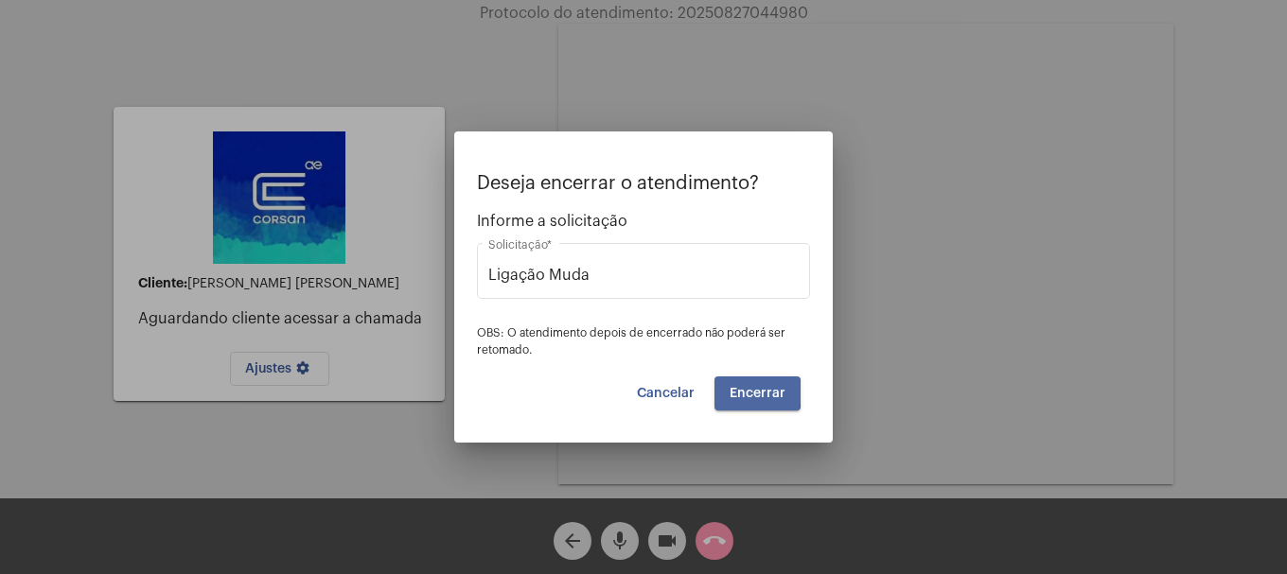
click at [750, 393] on span "Encerrar" at bounding box center [758, 393] width 56 height 13
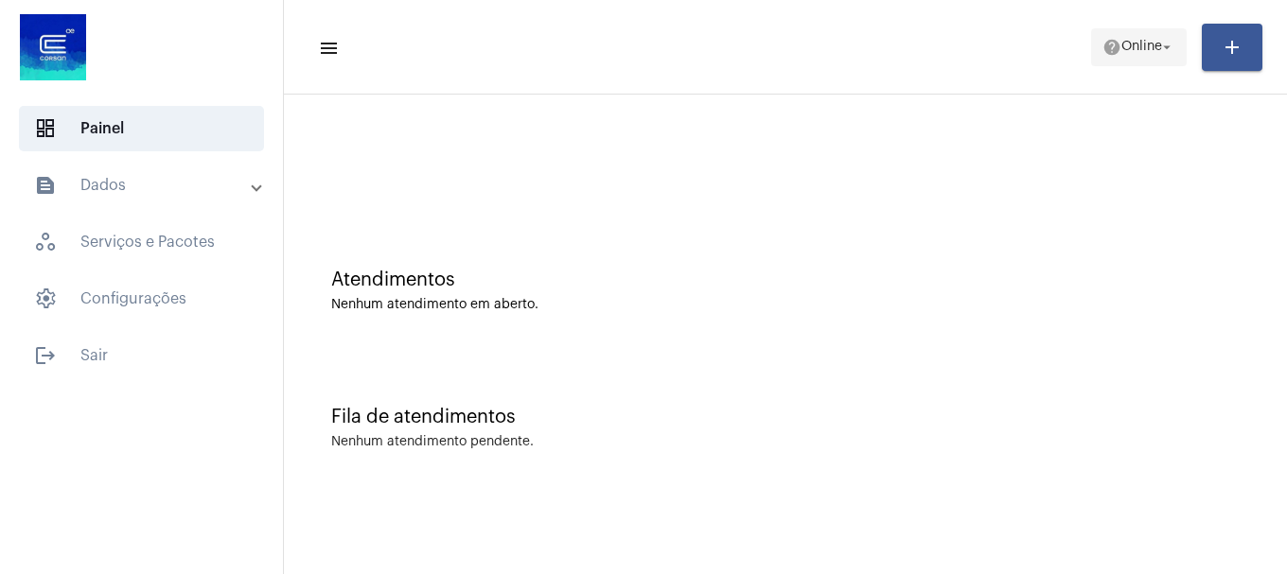
click at [1137, 28] on button "help Online arrow_drop_down" at bounding box center [1139, 47] width 96 height 38
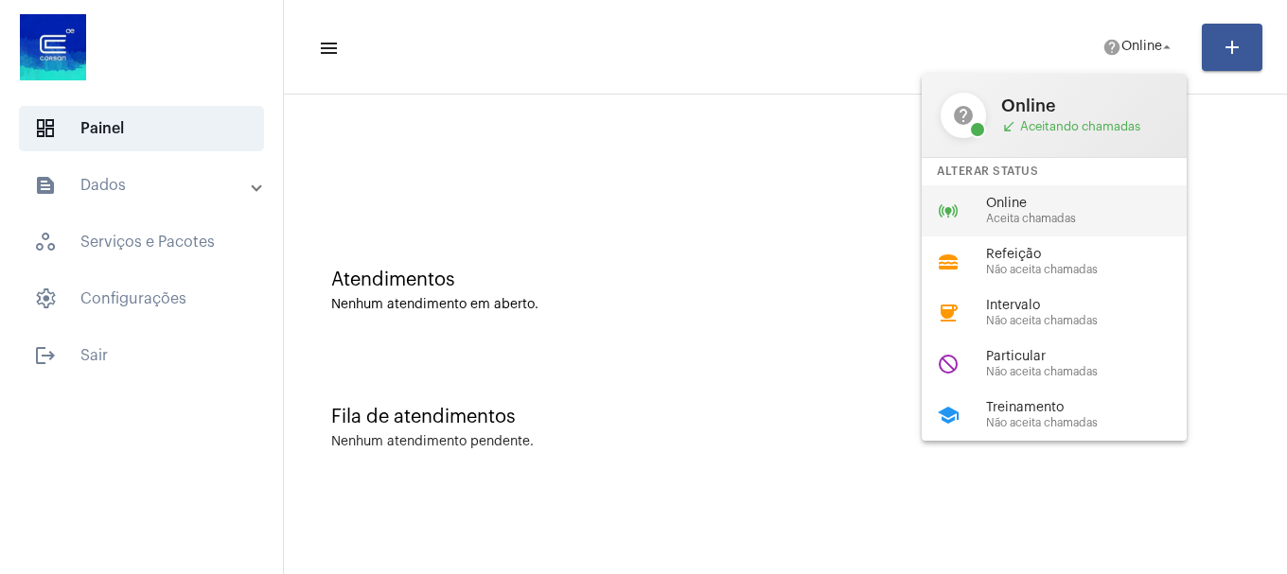
click at [1086, 205] on span "Online" at bounding box center [1094, 204] width 216 height 14
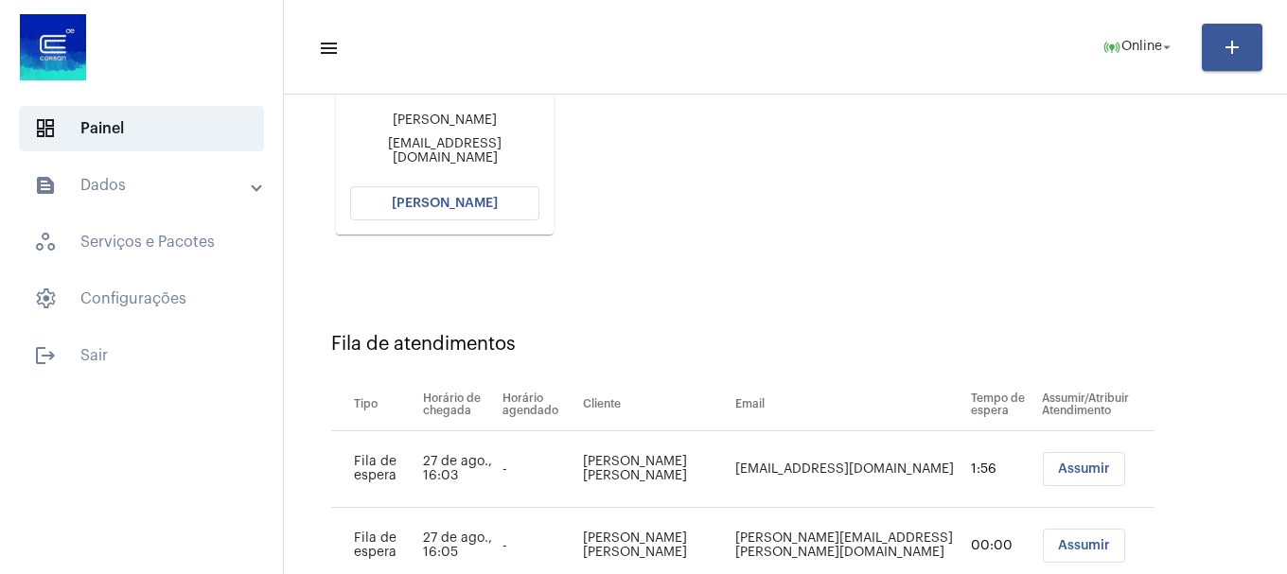
scroll to position [283, 0]
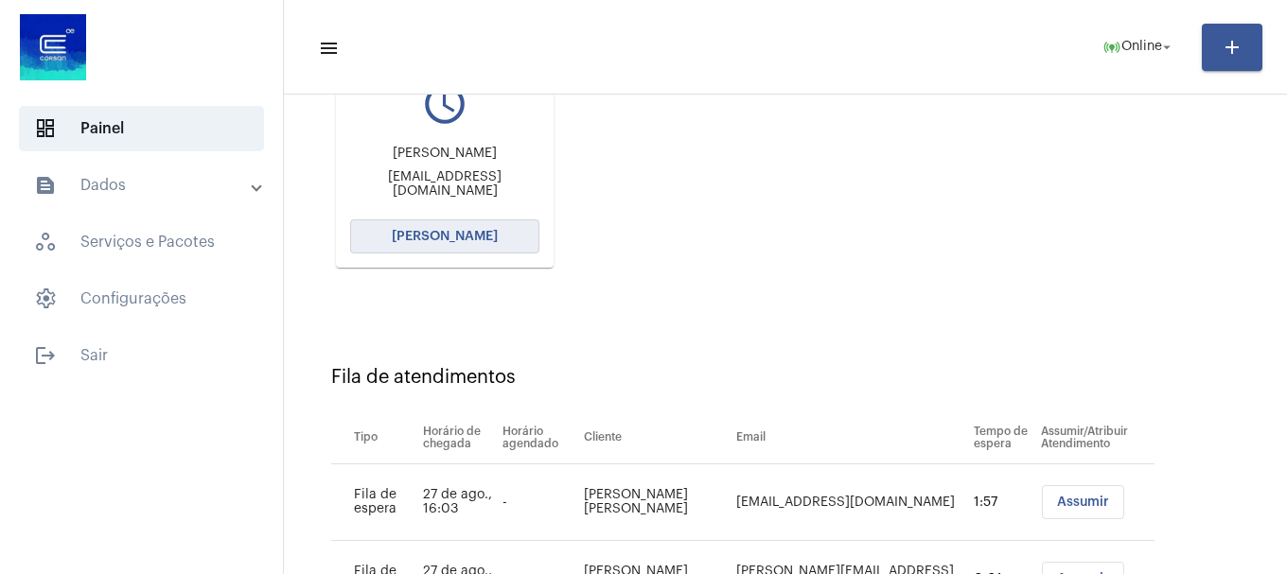
click at [462, 243] on button "[PERSON_NAME]" at bounding box center [444, 237] width 189 height 34
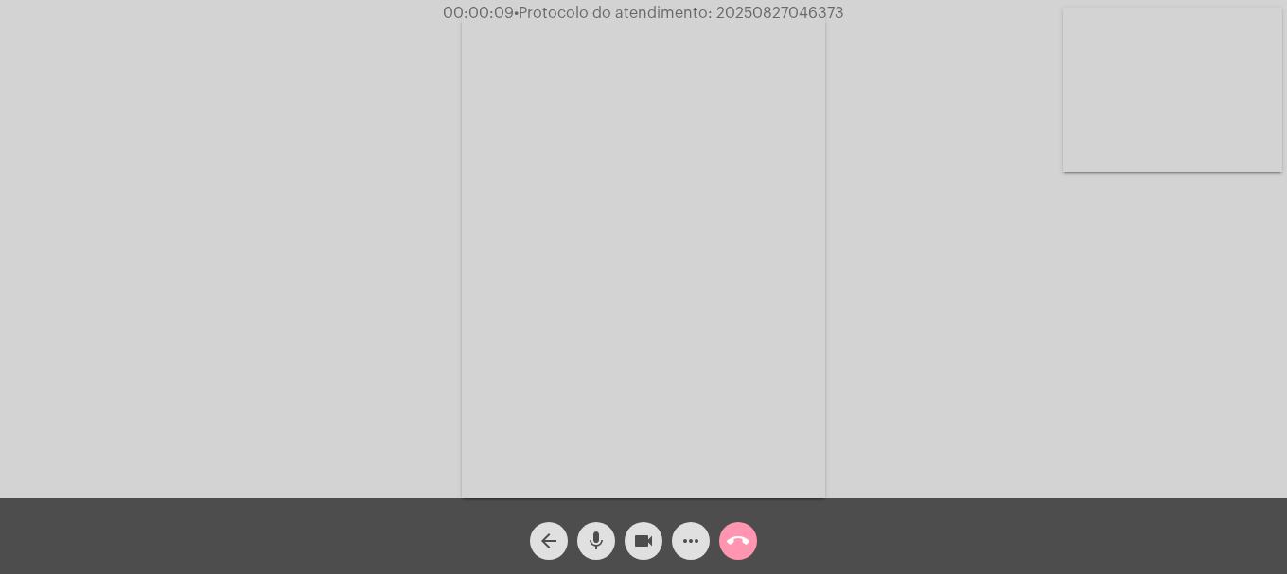
click at [607, 539] on mat-icon "mic" at bounding box center [596, 541] width 23 height 23
click at [592, 548] on mat-icon "mic_off" at bounding box center [596, 541] width 23 height 23
click at [646, 548] on mat-icon "videocam" at bounding box center [643, 541] width 23 height 23
click at [652, 553] on mat-icon "videocam_off" at bounding box center [643, 541] width 23 height 23
click at [1153, 165] on video at bounding box center [1173, 90] width 220 height 165
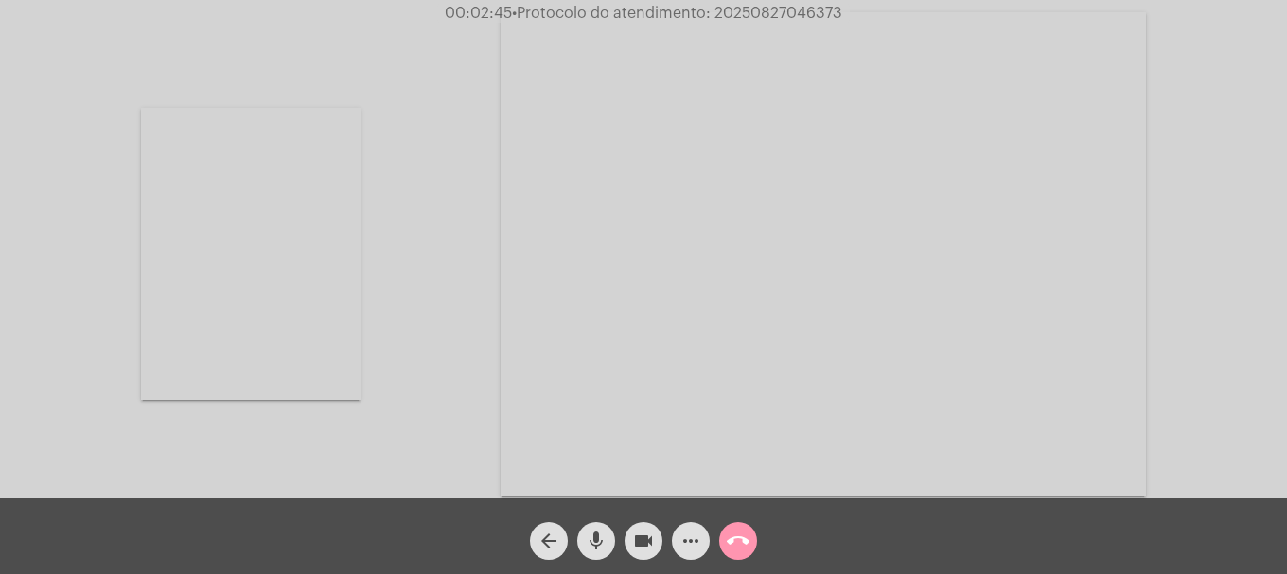
click at [648, 551] on mat-icon "videocam" at bounding box center [643, 541] width 23 height 23
click at [396, 424] on div "Acessando Câmera e Microfone..." at bounding box center [643, 252] width 1283 height 499
click at [649, 545] on mat-icon "videocam_off" at bounding box center [643, 541] width 23 height 23
click at [750, 555] on button "call_end" at bounding box center [738, 541] width 38 height 38
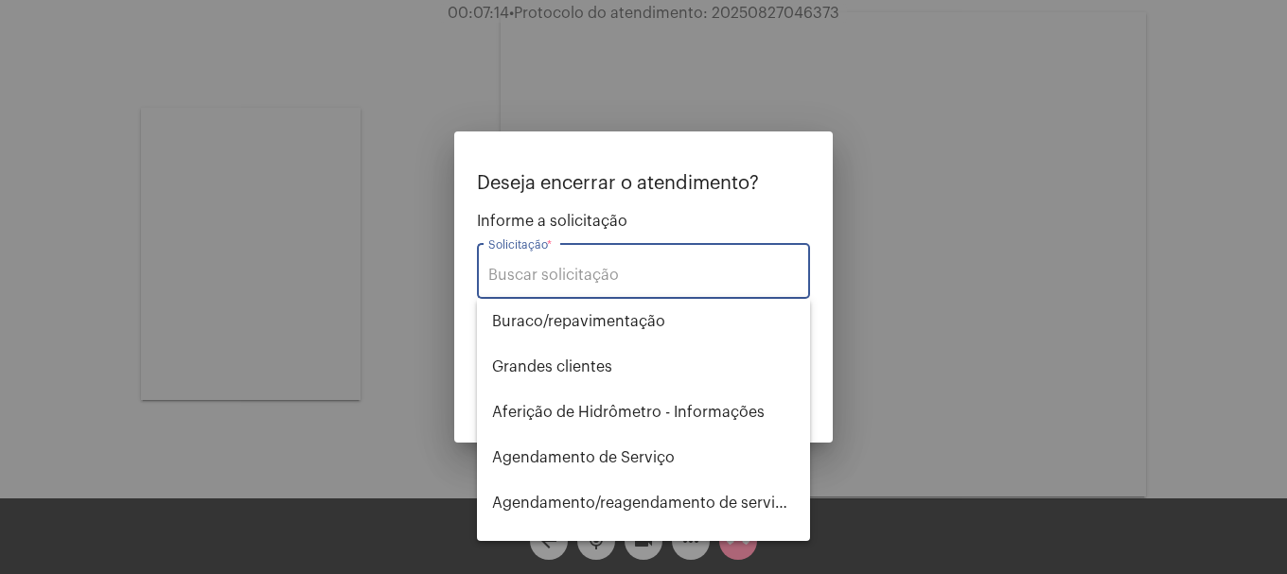
click at [629, 281] on input "Solicitação *" at bounding box center [643, 275] width 310 height 17
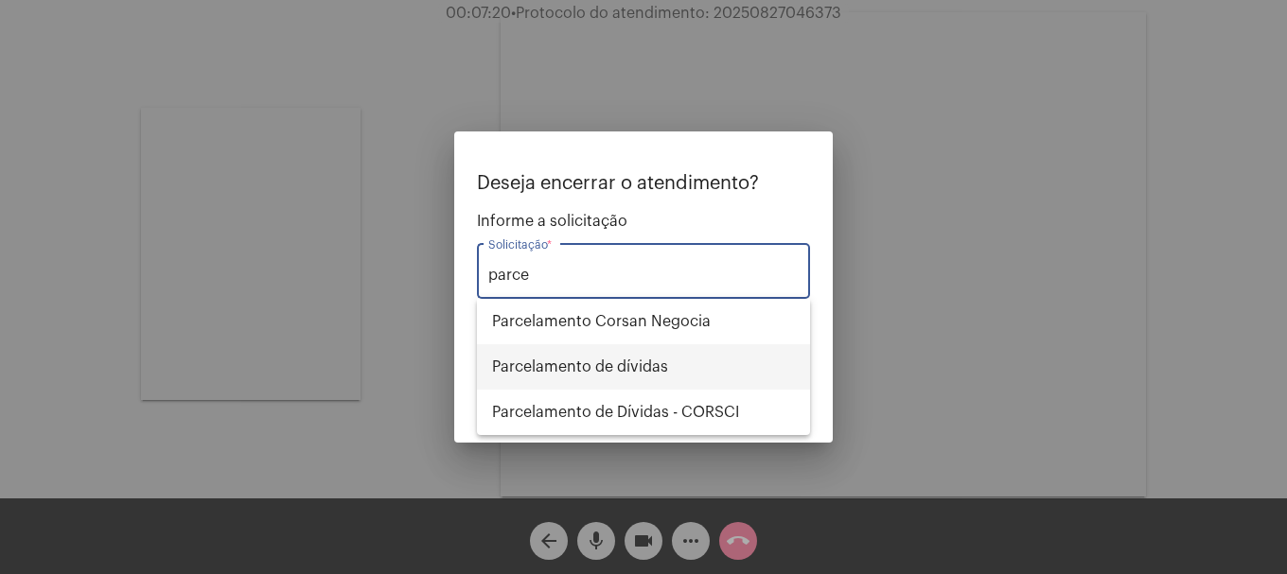
click at [694, 362] on span "Parcelamento de dívidas" at bounding box center [643, 366] width 303 height 45
type input "Parcelamento de dívidas"
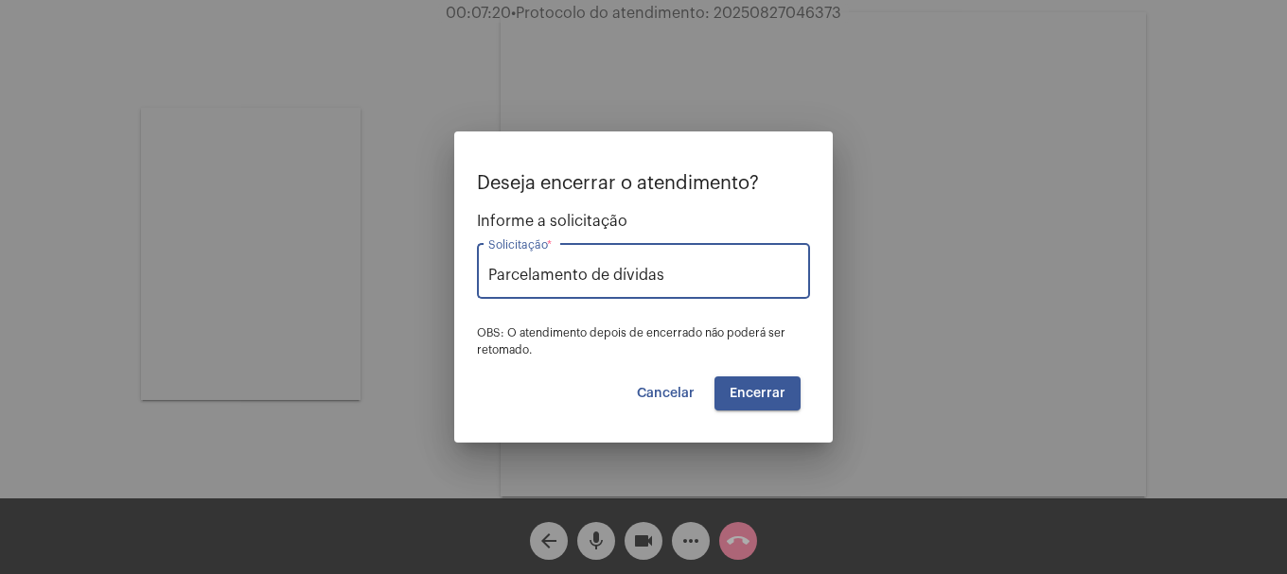
drag, startPoint x: 777, startPoint y: 328, endPoint x: 771, endPoint y: 338, distance: 11.0
click at [775, 333] on span "OBS: O atendimento depois de encerrado não poderá ser retomado." at bounding box center [631, 341] width 309 height 28
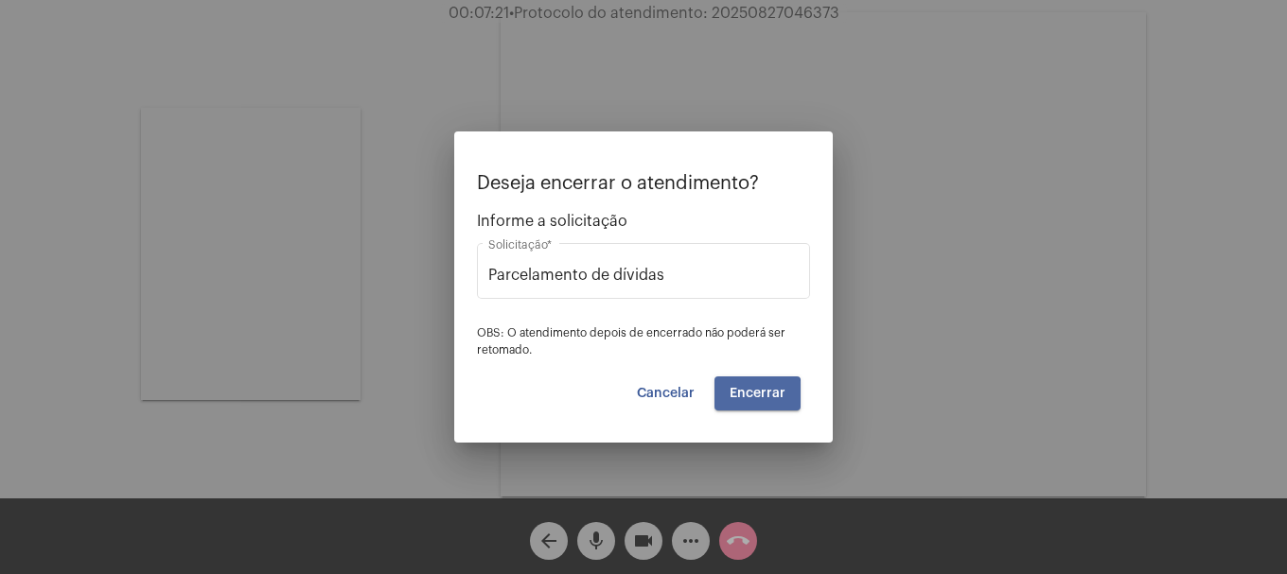
click at [745, 400] on button "Encerrar" at bounding box center [757, 394] width 86 height 34
click at [744, 400] on button "Encerrar" at bounding box center [757, 394] width 86 height 34
click at [743, 400] on button "Encerrar" at bounding box center [757, 394] width 86 height 34
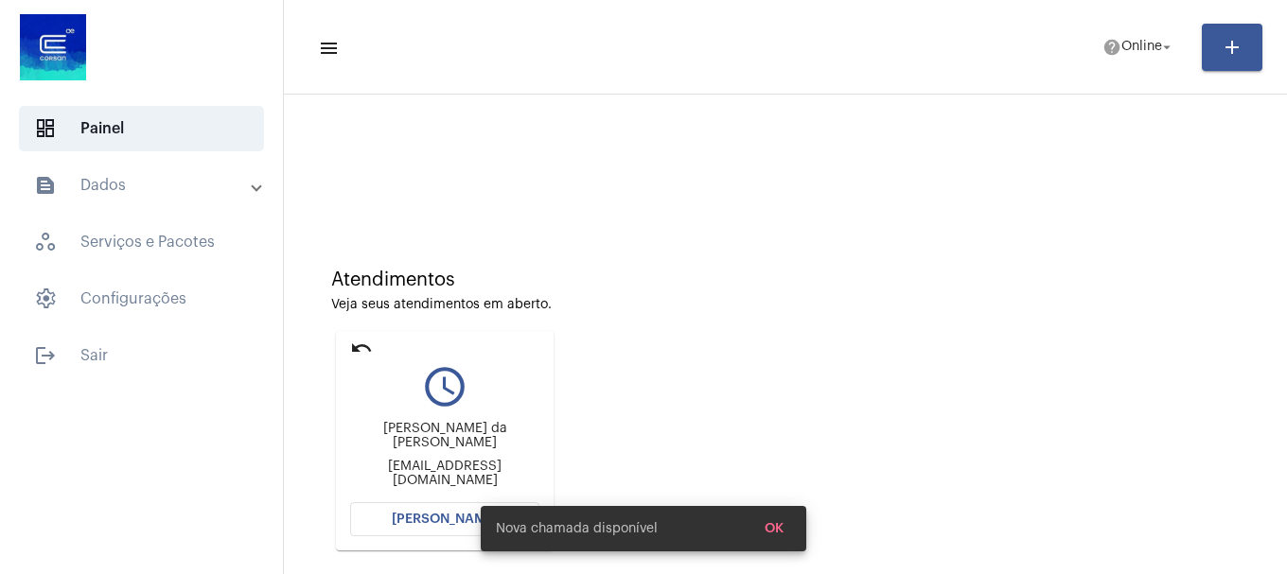
click at [447, 516] on span "[PERSON_NAME]" at bounding box center [445, 519] width 106 height 13
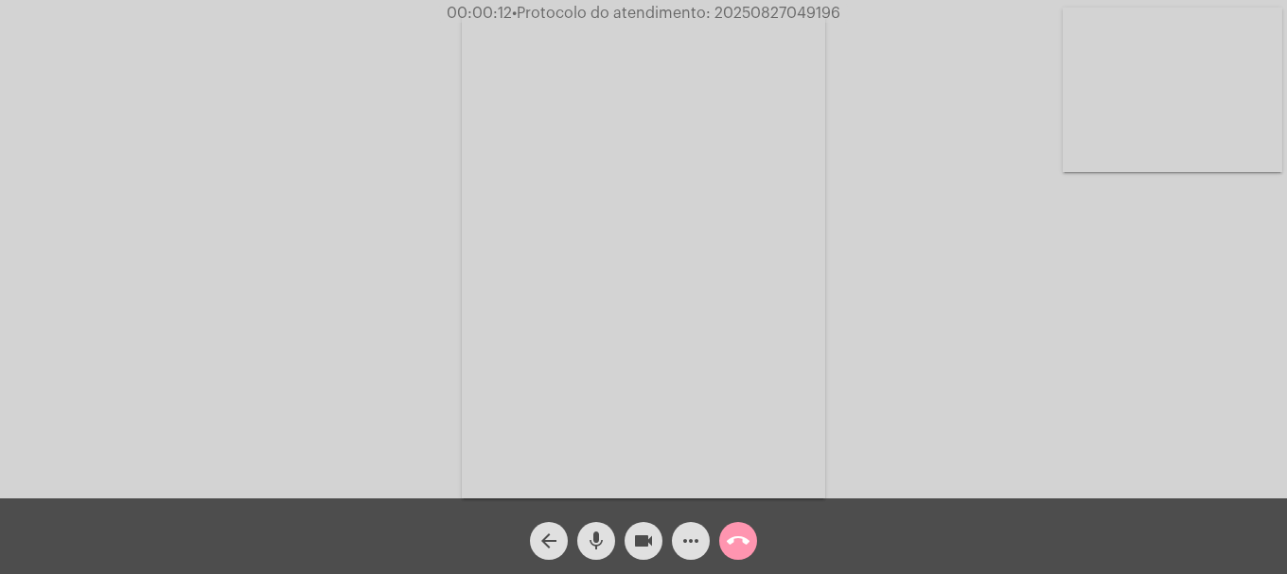
click at [1243, 139] on video at bounding box center [1173, 90] width 220 height 165
click at [587, 540] on mat-icon "mic" at bounding box center [596, 541] width 23 height 23
click at [587, 540] on mat-icon "mic_off" at bounding box center [596, 541] width 23 height 23
click at [587, 540] on mat-icon "mic" at bounding box center [596, 541] width 23 height 23
click at [366, 392] on div "Acessando Câmera e Microfone..." at bounding box center [643, 252] width 1283 height 499
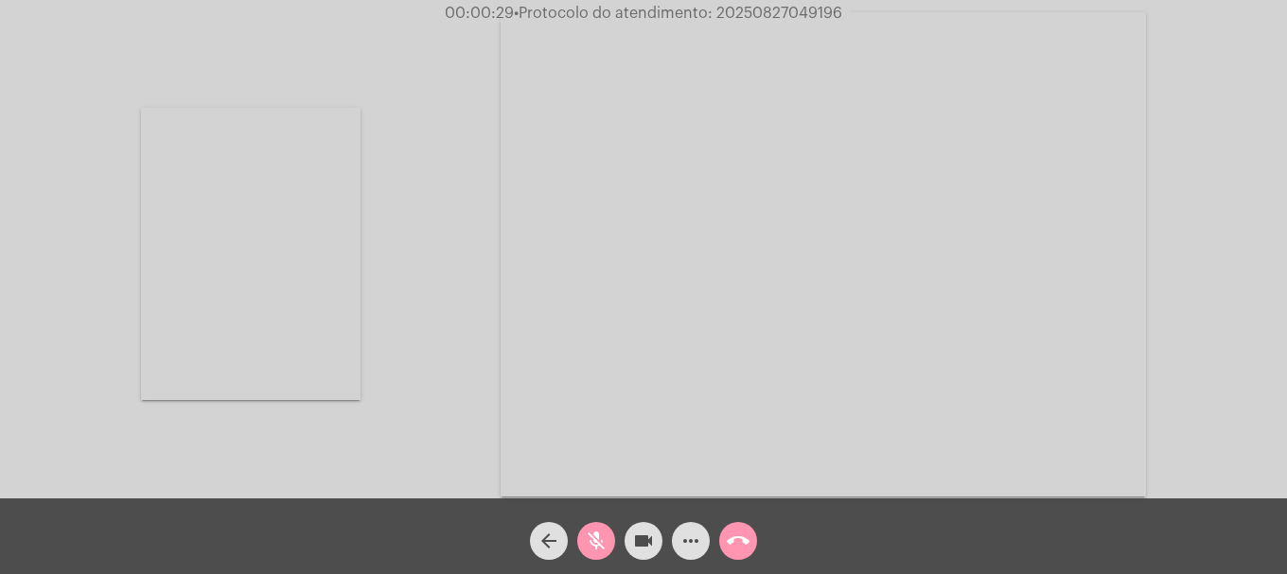
click at [250, 352] on video at bounding box center [251, 254] width 220 height 292
click at [595, 550] on mat-icon "mic_off" at bounding box center [596, 541] width 23 height 23
click at [1117, 179] on div "Acessando Câmera e Microfone..." at bounding box center [643, 254] width 1283 height 499
click at [1195, 108] on video at bounding box center [1173, 90] width 220 height 165
click at [741, 8] on span "• Protocolo do atendimento: 20250827049196" at bounding box center [679, 13] width 328 height 15
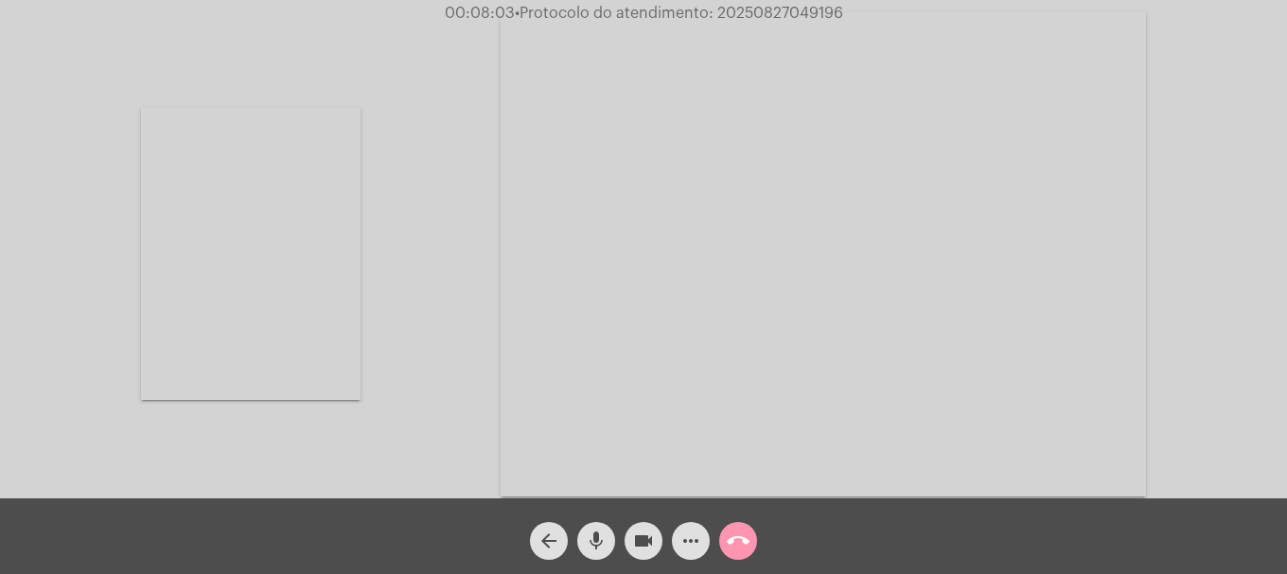
click at [741, 8] on span "• Protocolo do atendimento: 20250827049196" at bounding box center [679, 13] width 328 height 15
copy span "20250827049196"
click at [698, 546] on mat-icon "more_horiz" at bounding box center [690, 541] width 23 height 23
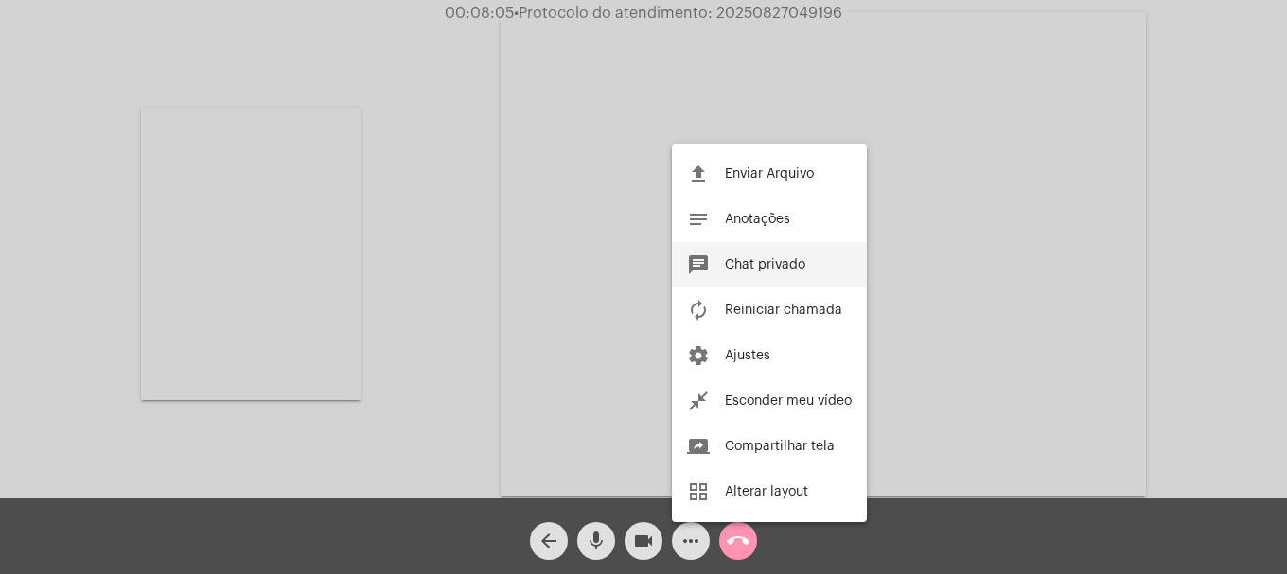
click at [783, 276] on button "chat Chat privado" at bounding box center [769, 264] width 195 height 45
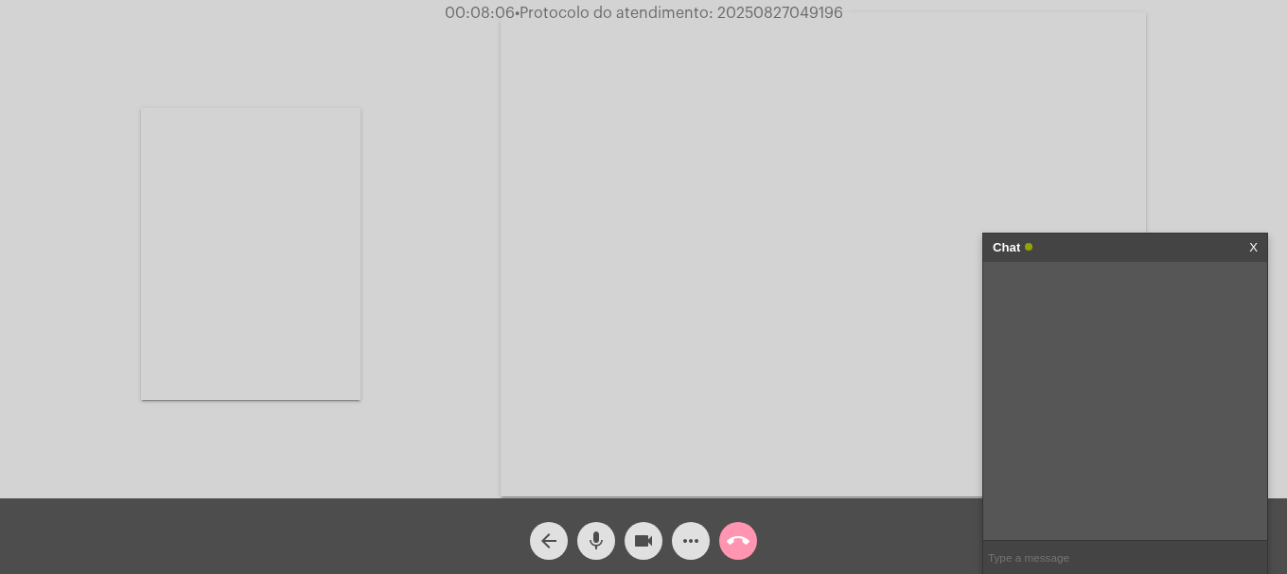
click at [1041, 567] on input "text" at bounding box center [1125, 557] width 284 height 33
paste input "20250827049196"
type input "20250827049196"
click at [739, 538] on mat-icon "call_end" at bounding box center [738, 541] width 23 height 23
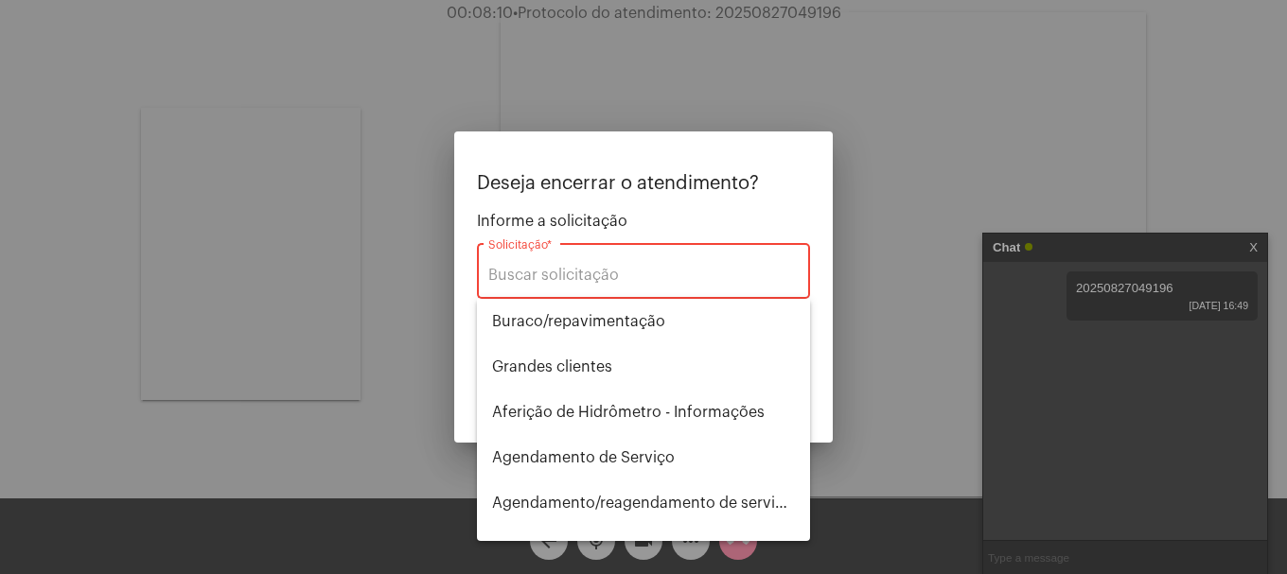
click at [659, 262] on div "Solicitação *" at bounding box center [643, 269] width 310 height 60
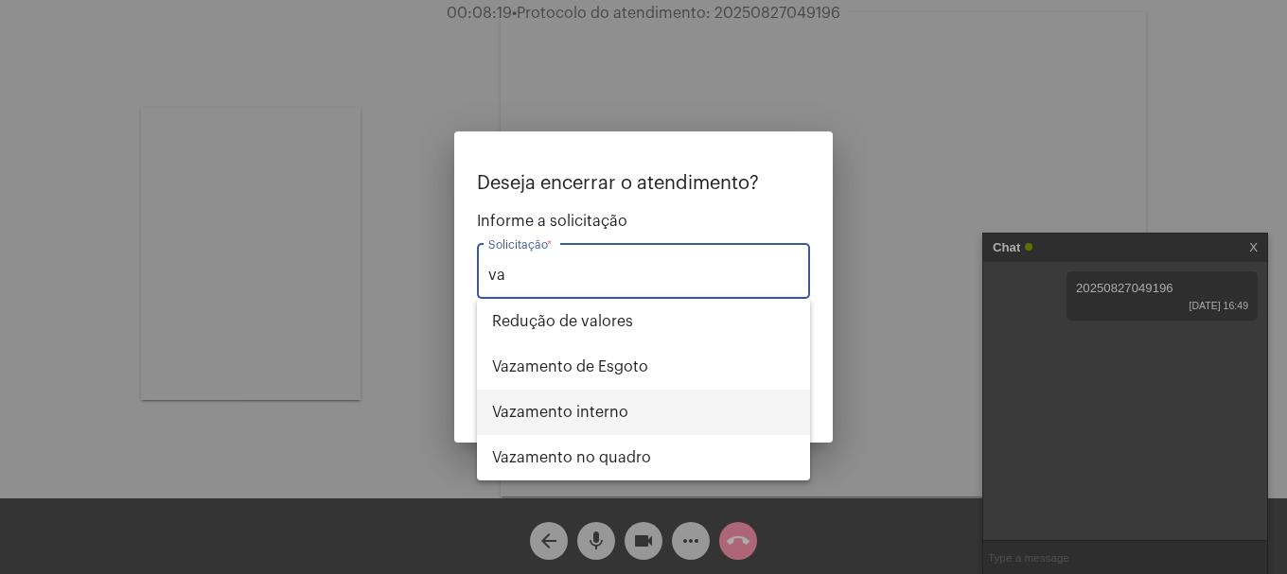
click at [606, 406] on span "Vazamento interno" at bounding box center [643, 412] width 303 height 45
type input "Vazamento interno"
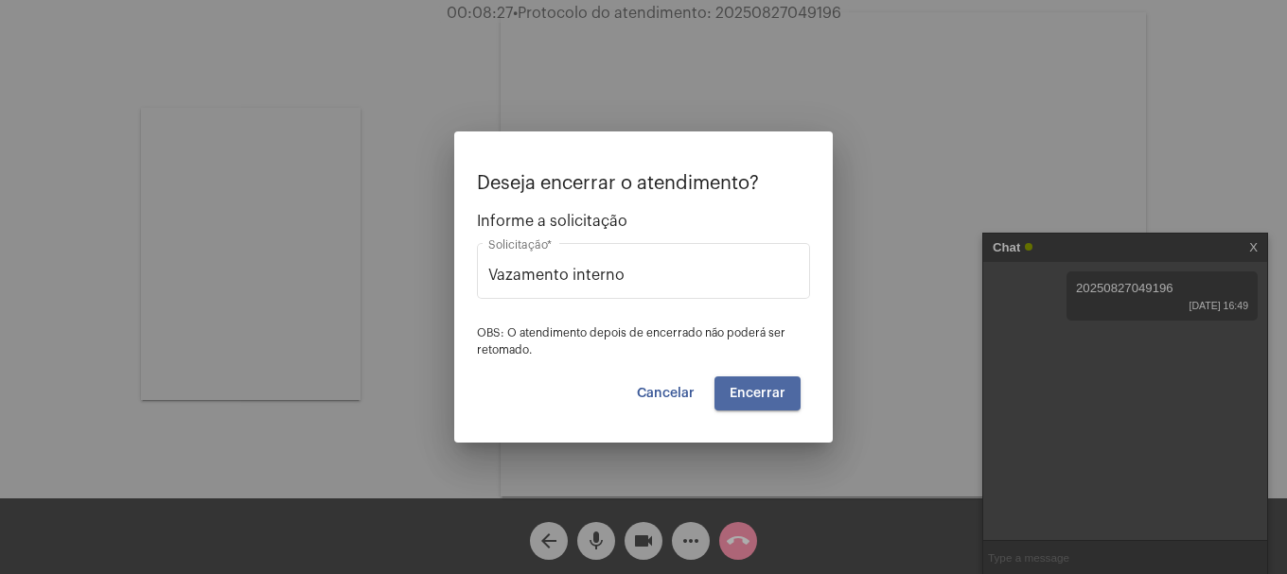
click at [757, 380] on button "Encerrar" at bounding box center [757, 394] width 86 height 34
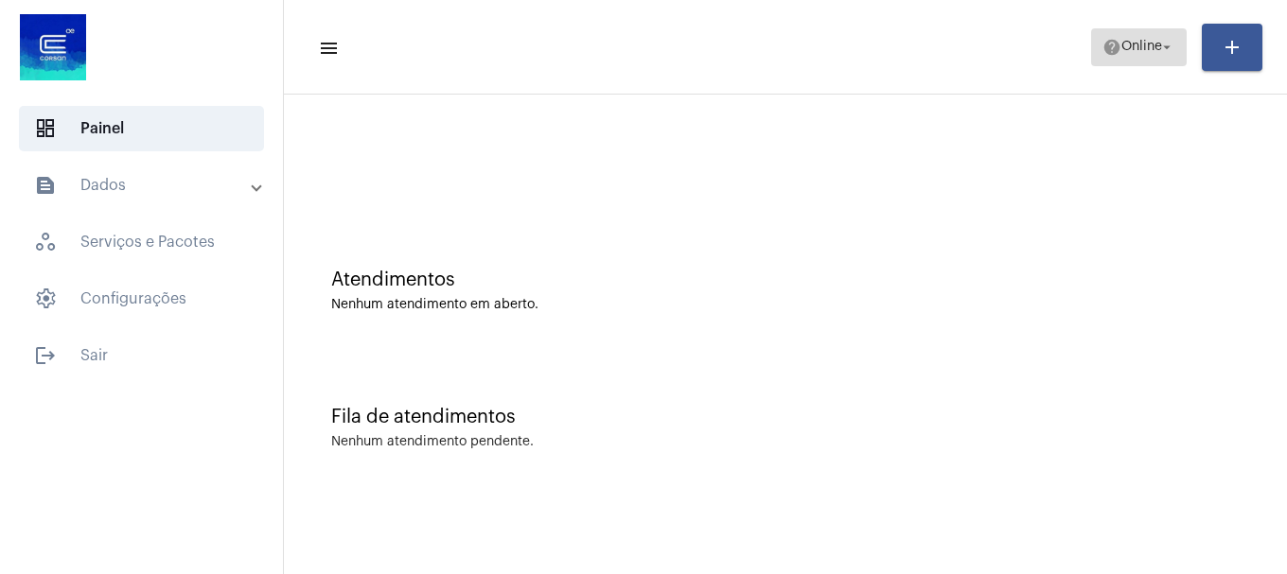
click at [1113, 50] on mat-icon "help" at bounding box center [1111, 47] width 19 height 19
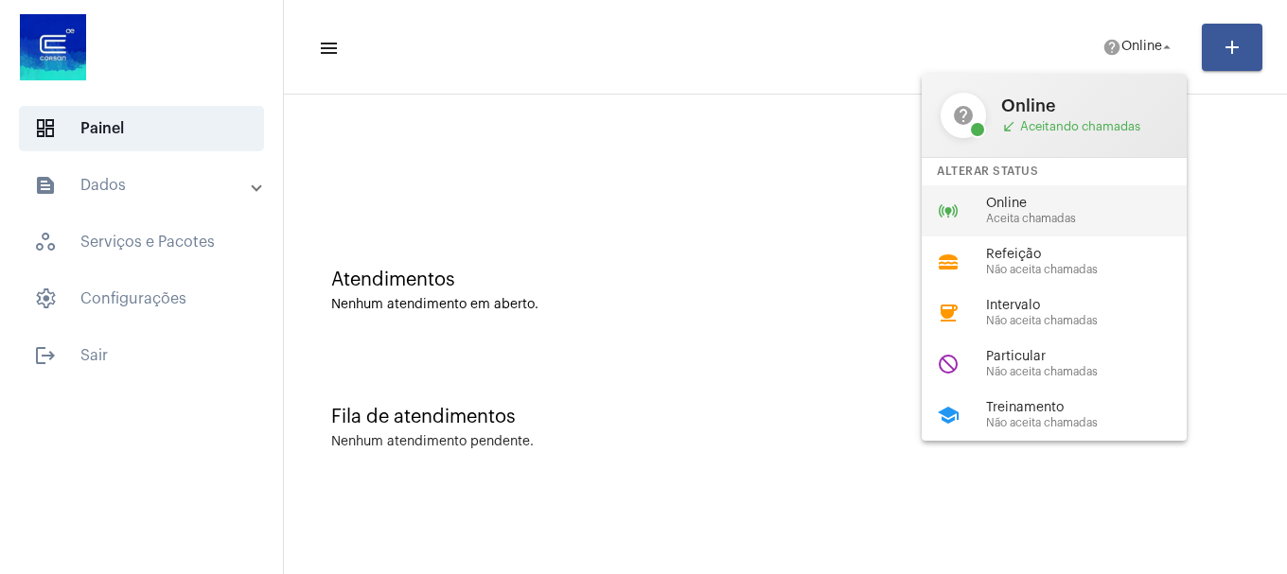
click at [1029, 208] on span "Online" at bounding box center [1094, 204] width 216 height 14
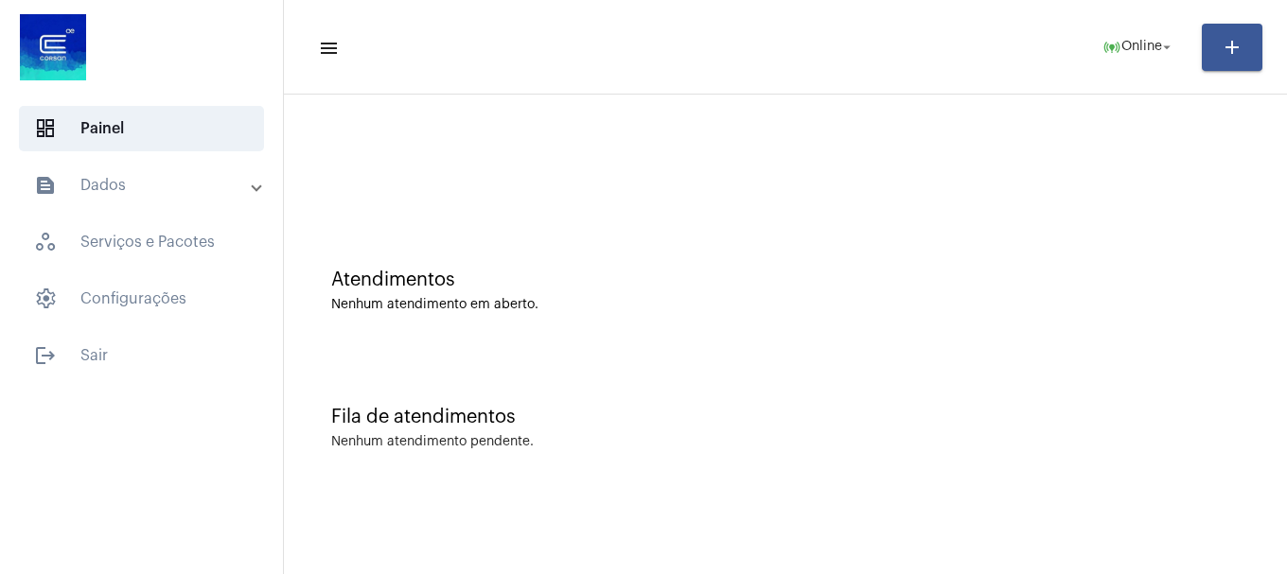
click at [594, 542] on mat-sidenav-content "menu online_prediction Online arrow_drop_down add Atendimentos Nenhum atendimen…" at bounding box center [785, 287] width 1003 height 574
click at [148, 183] on mat-panel-title "text_snippet_outlined Dados" at bounding box center [143, 185] width 219 height 23
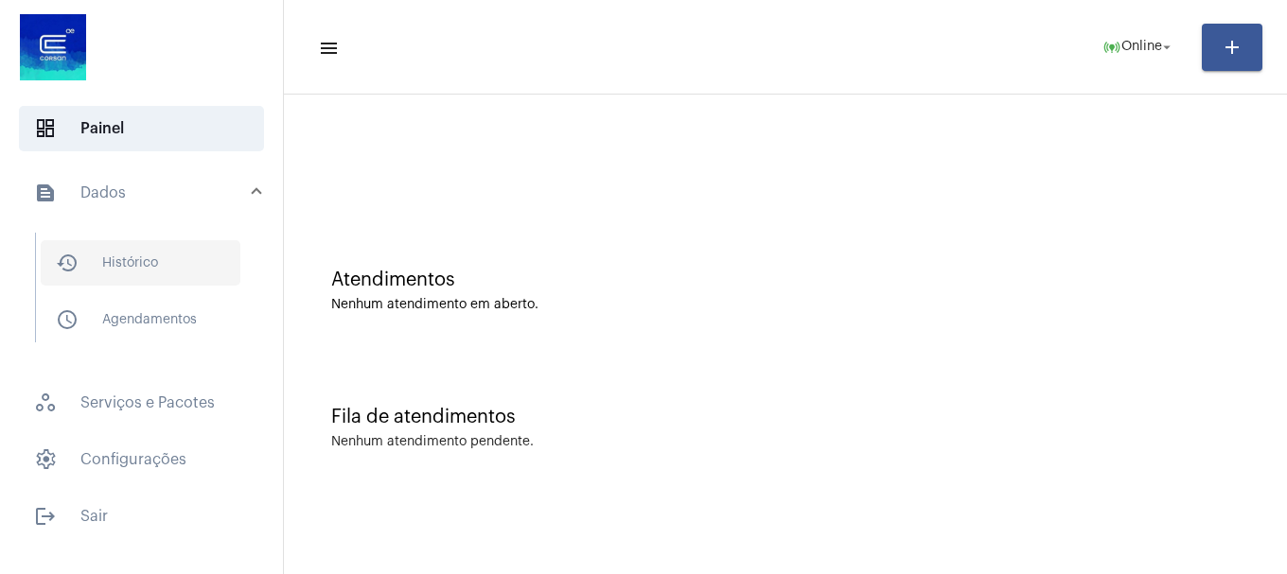
click at [156, 244] on span "history_outlined Histórico" at bounding box center [141, 262] width 200 height 45
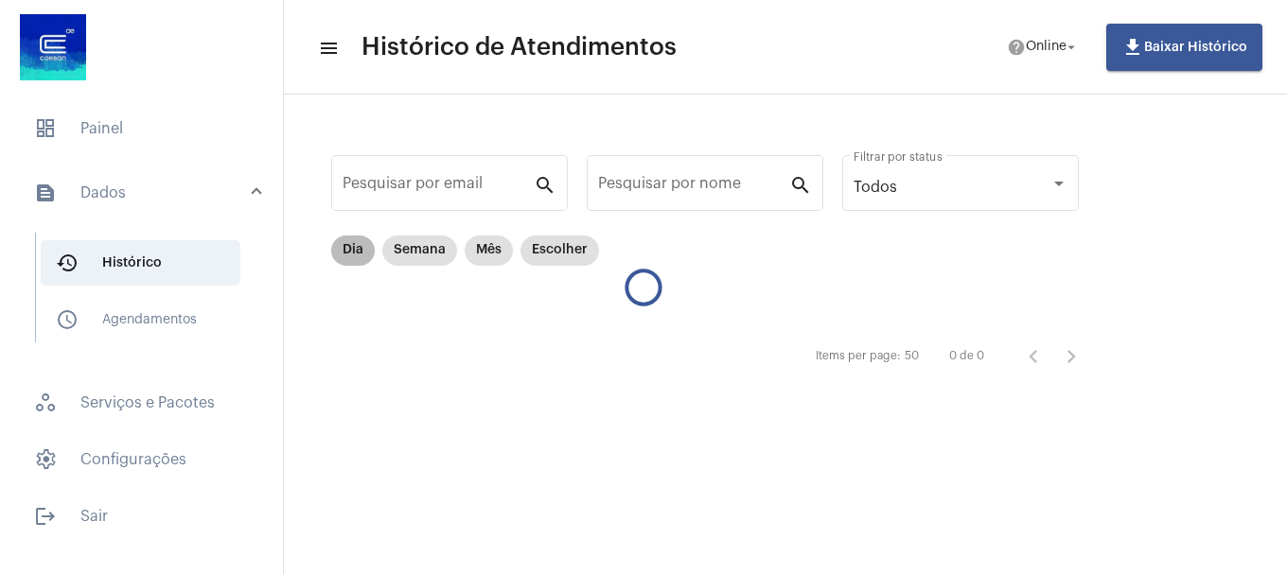
click at [350, 249] on mat-chip "Dia" at bounding box center [353, 251] width 44 height 30
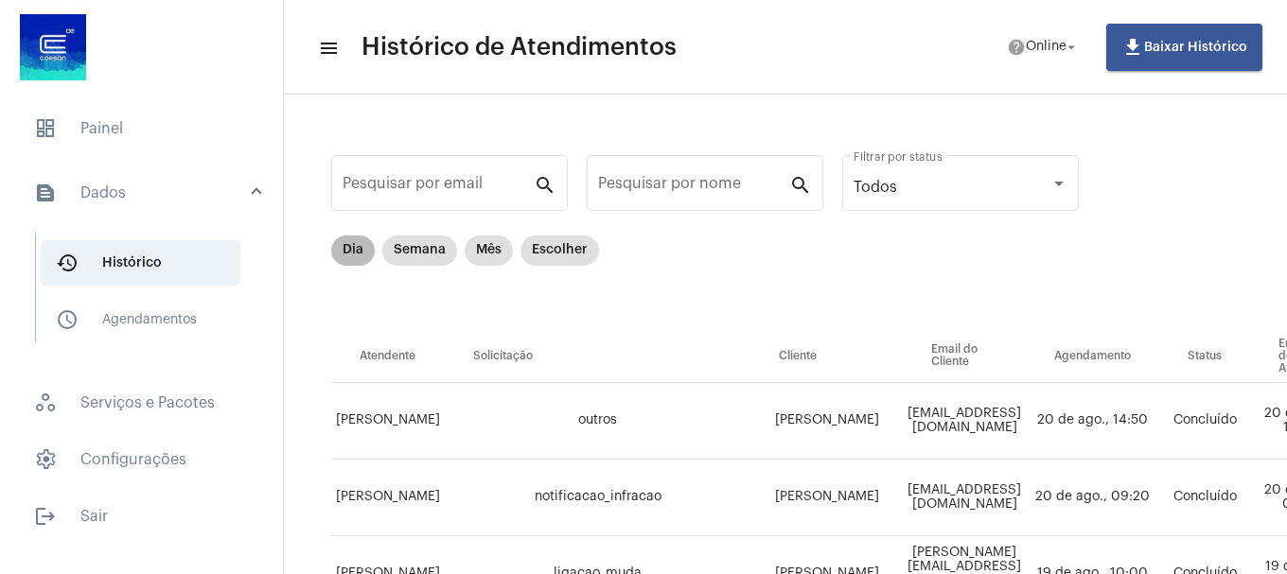
click at [344, 244] on mat-chip "Dia" at bounding box center [353, 251] width 44 height 30
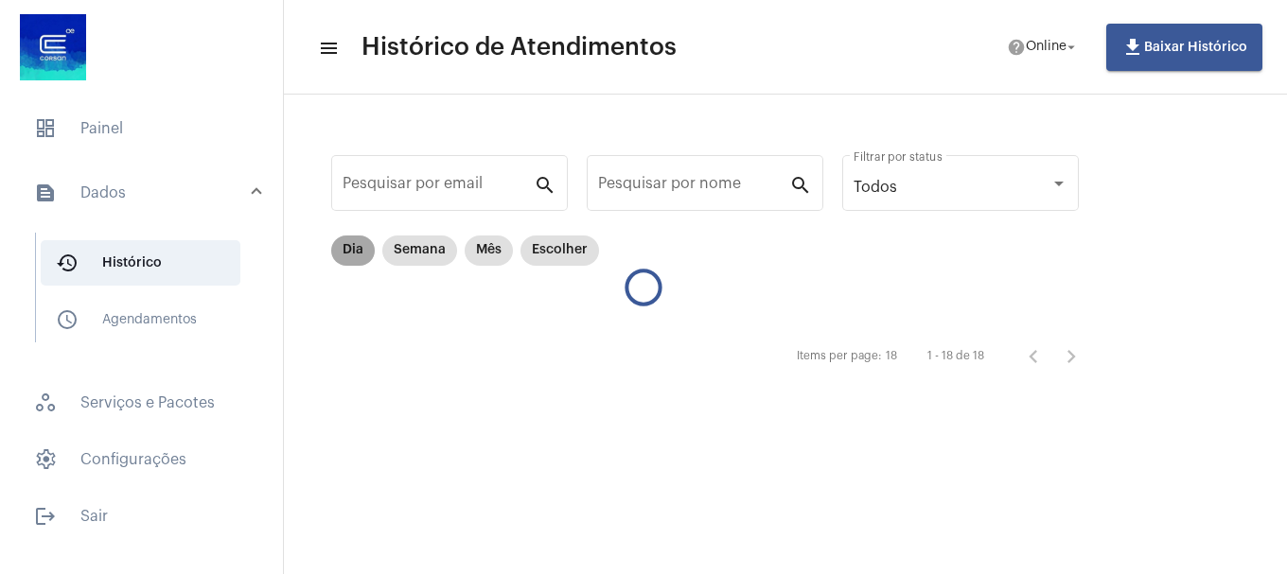
click at [344, 244] on mat-chip "Dia" at bounding box center [353, 251] width 44 height 30
